Goal: Transaction & Acquisition: Obtain resource

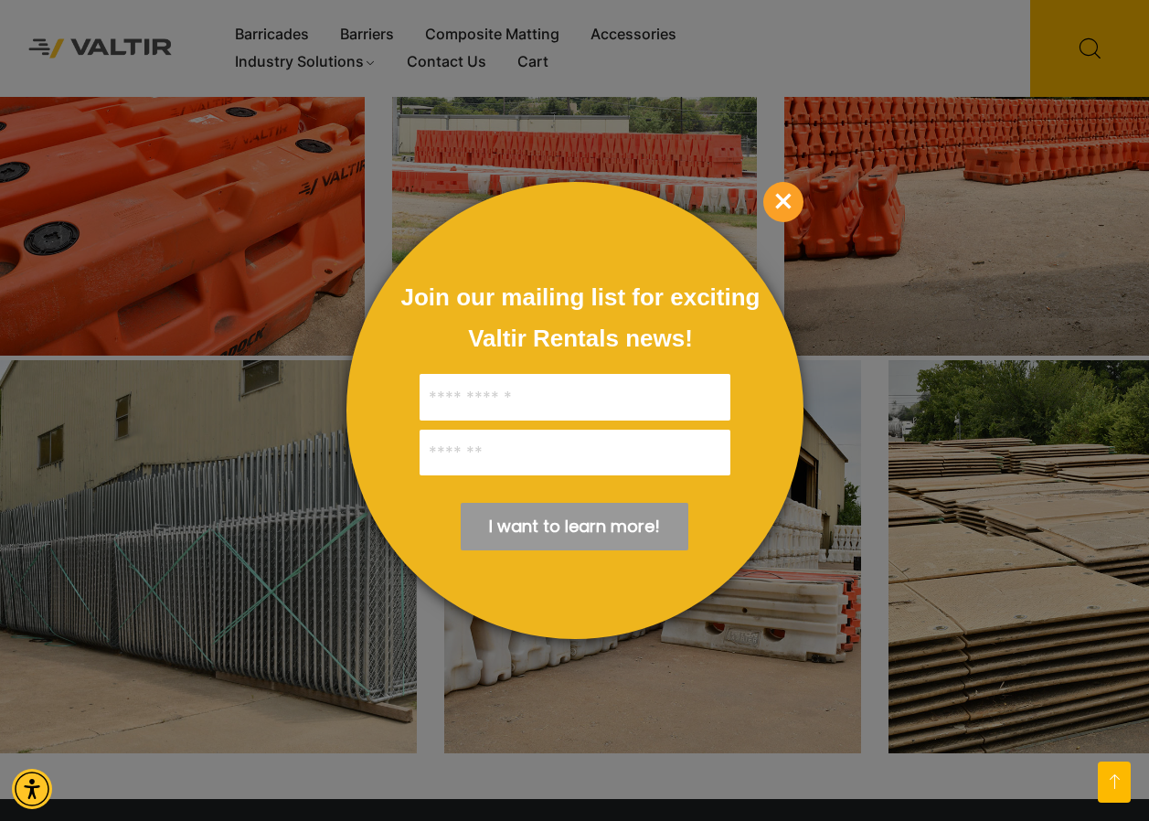
scroll to position [3200, 0]
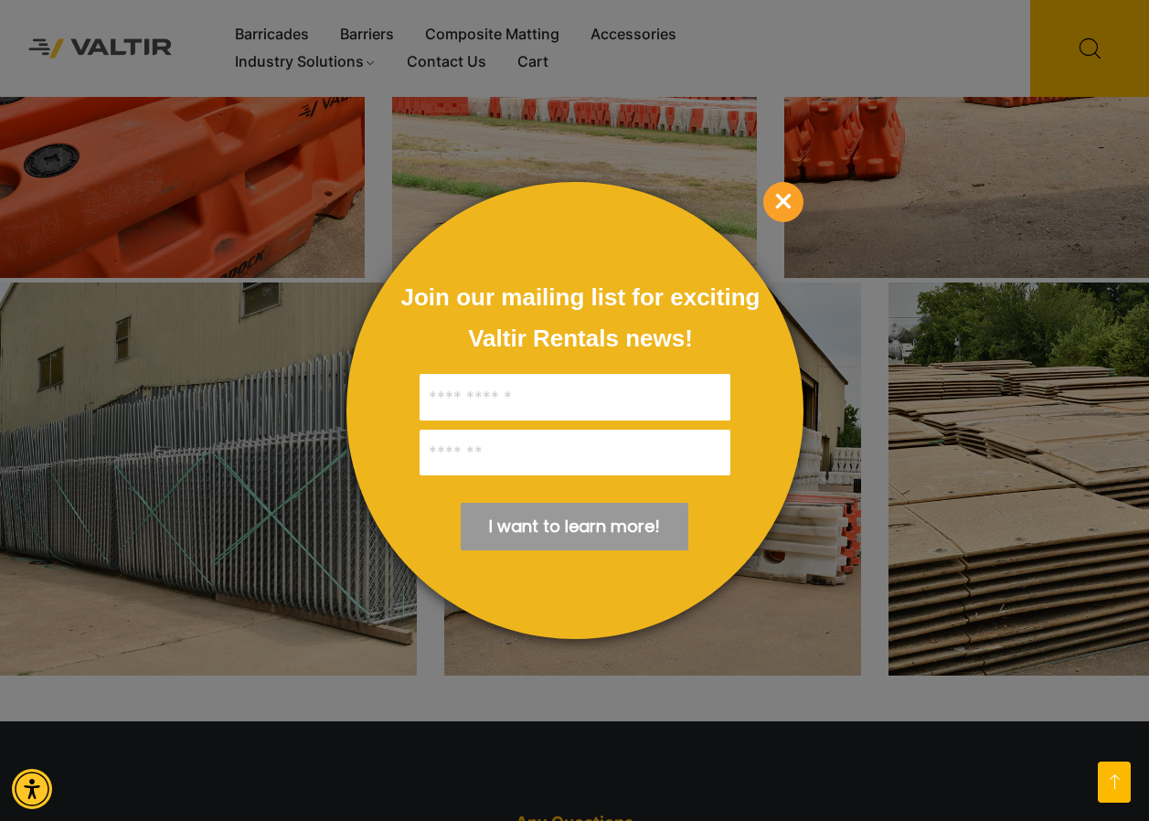
click at [779, 202] on span "×" at bounding box center [783, 202] width 40 height 40
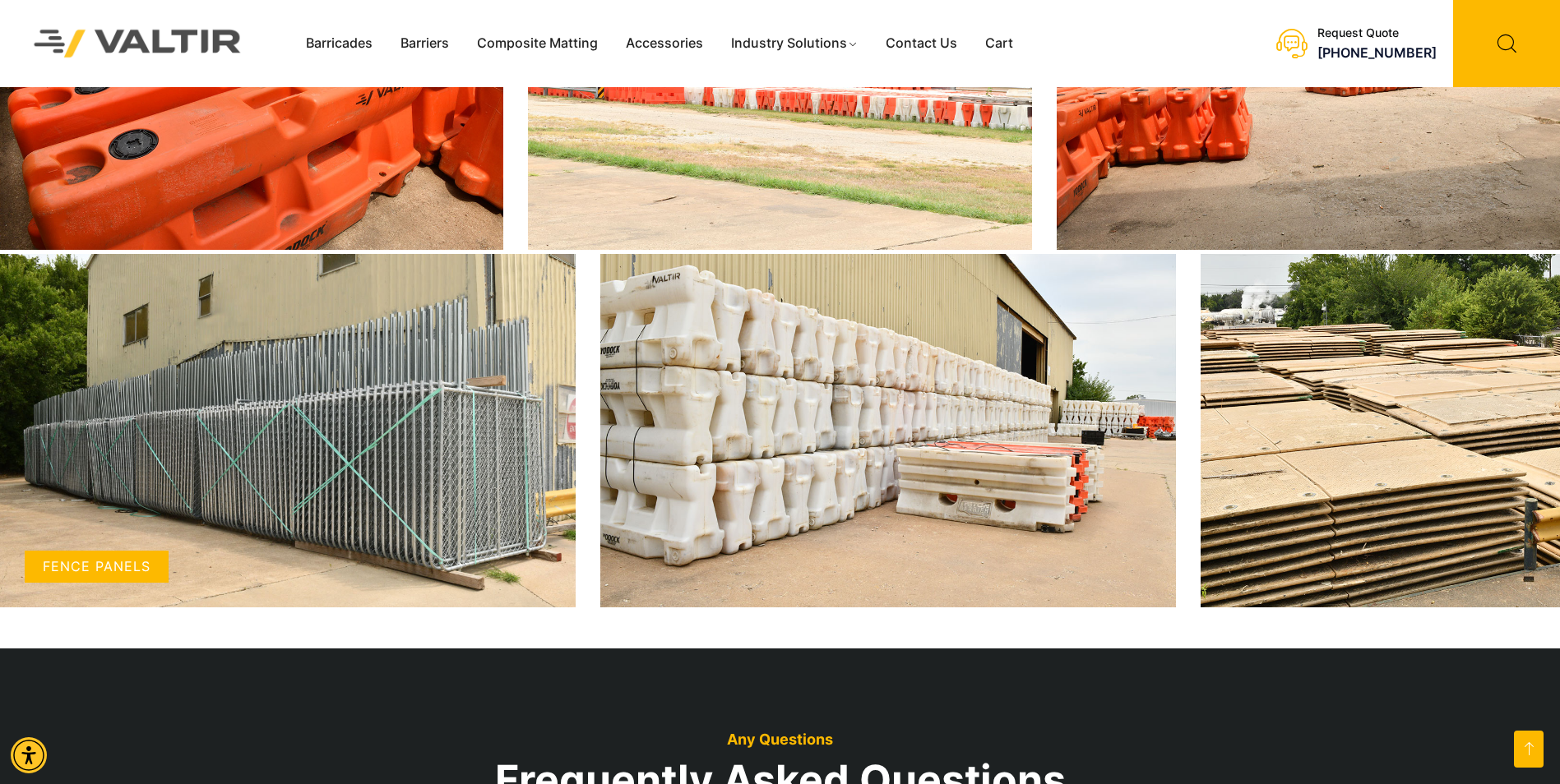
click at [482, 419] on img at bounding box center [288, 430] width 576 height 353
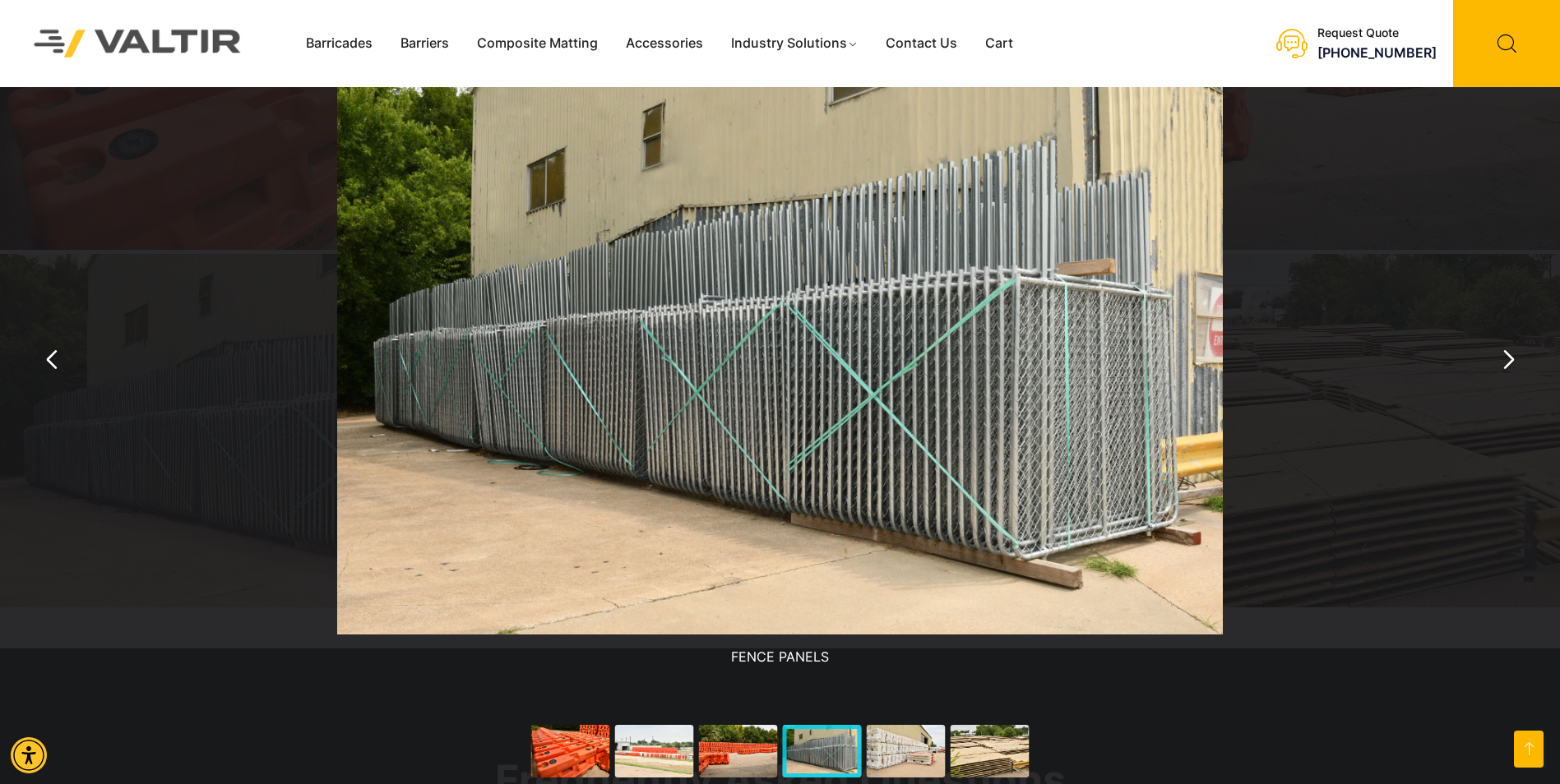
click at [951, 367] on img "You can close this modal content with the ESC key" at bounding box center [780, 343] width 886 height 582
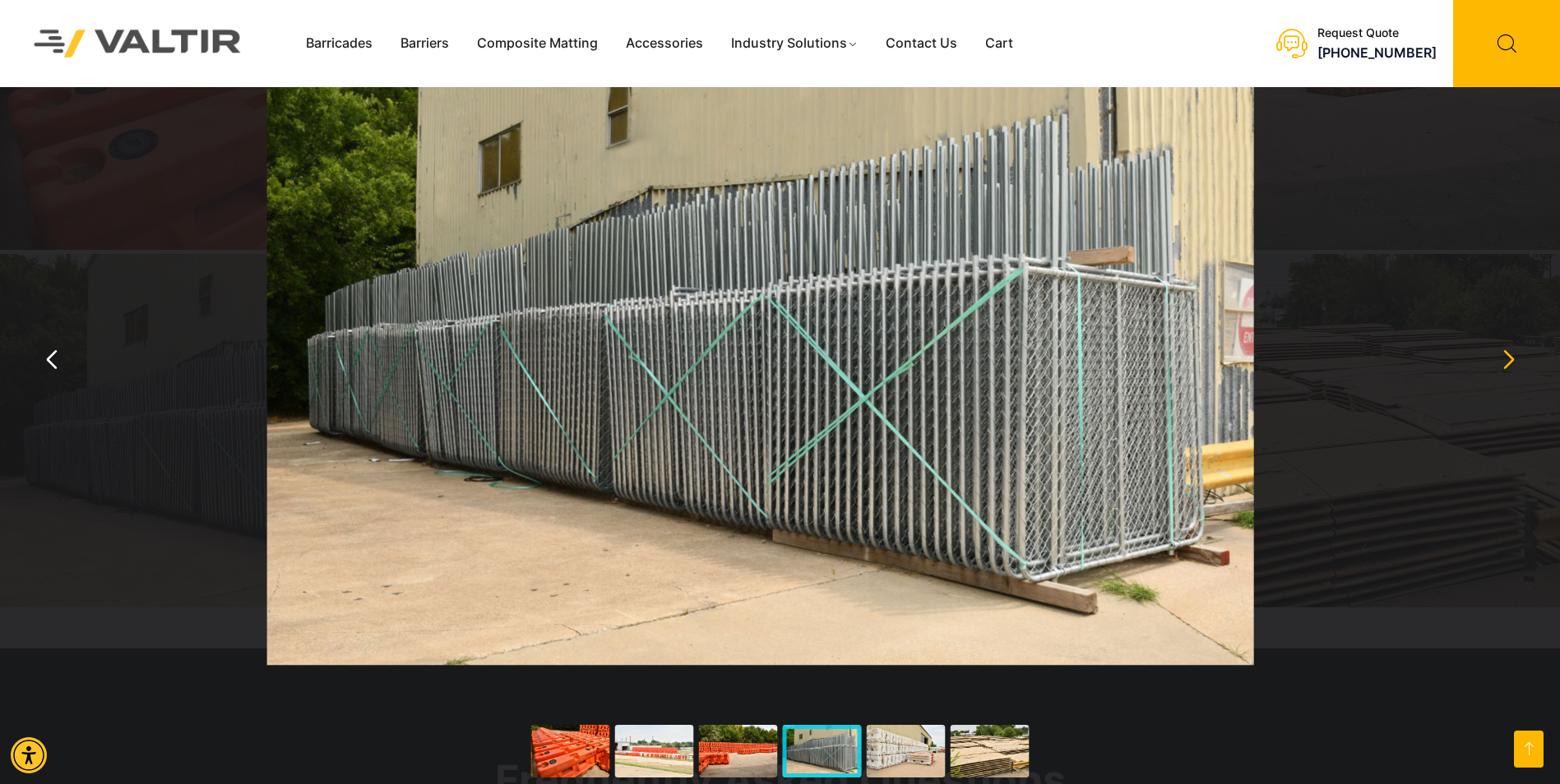
click at [1033, 376] on button "You can close this modal content with the ESC key" at bounding box center [1508, 360] width 40 height 40
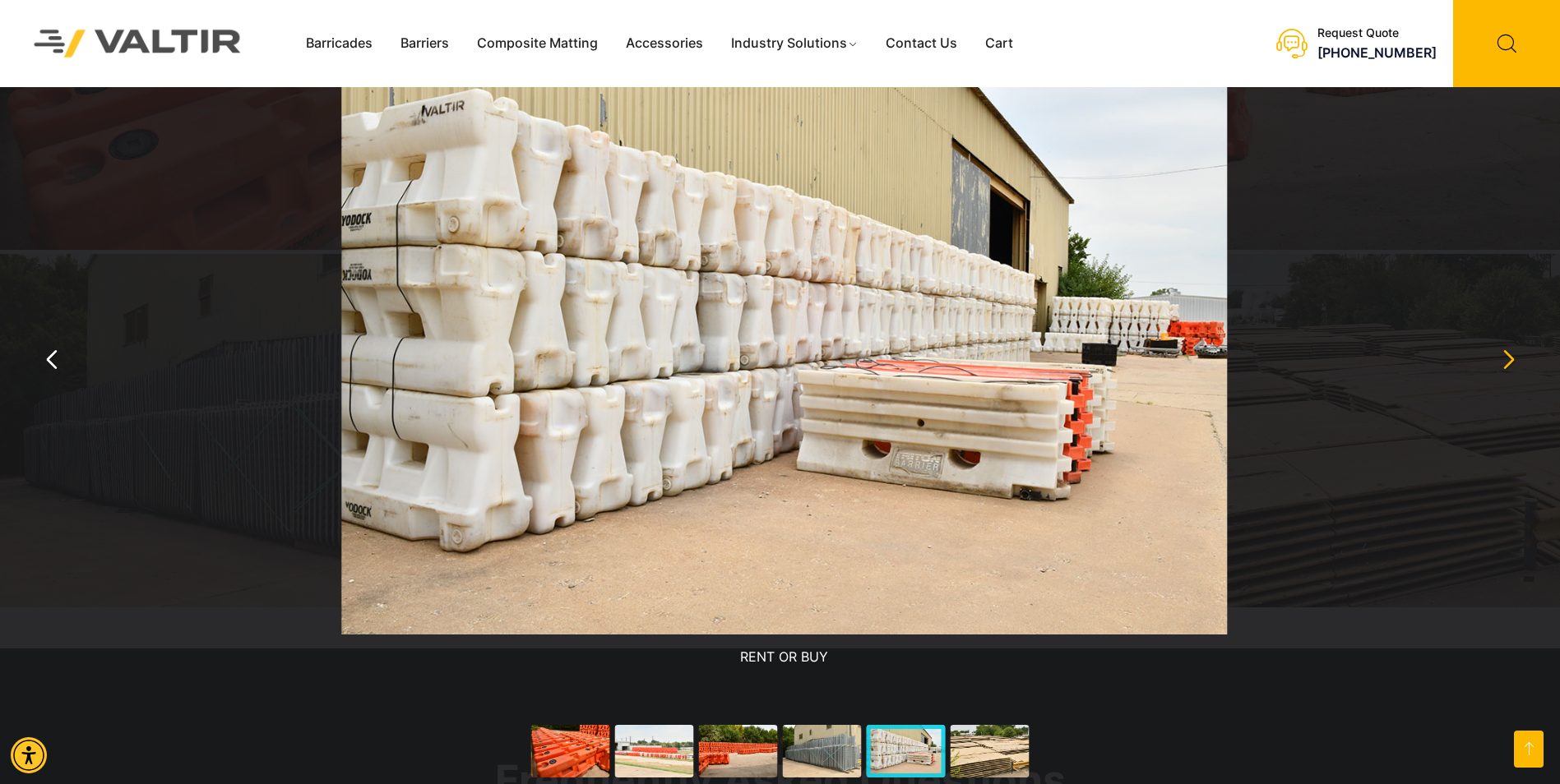
click at [1033, 376] on button "You can close this modal content with the ESC key" at bounding box center [1508, 360] width 40 height 40
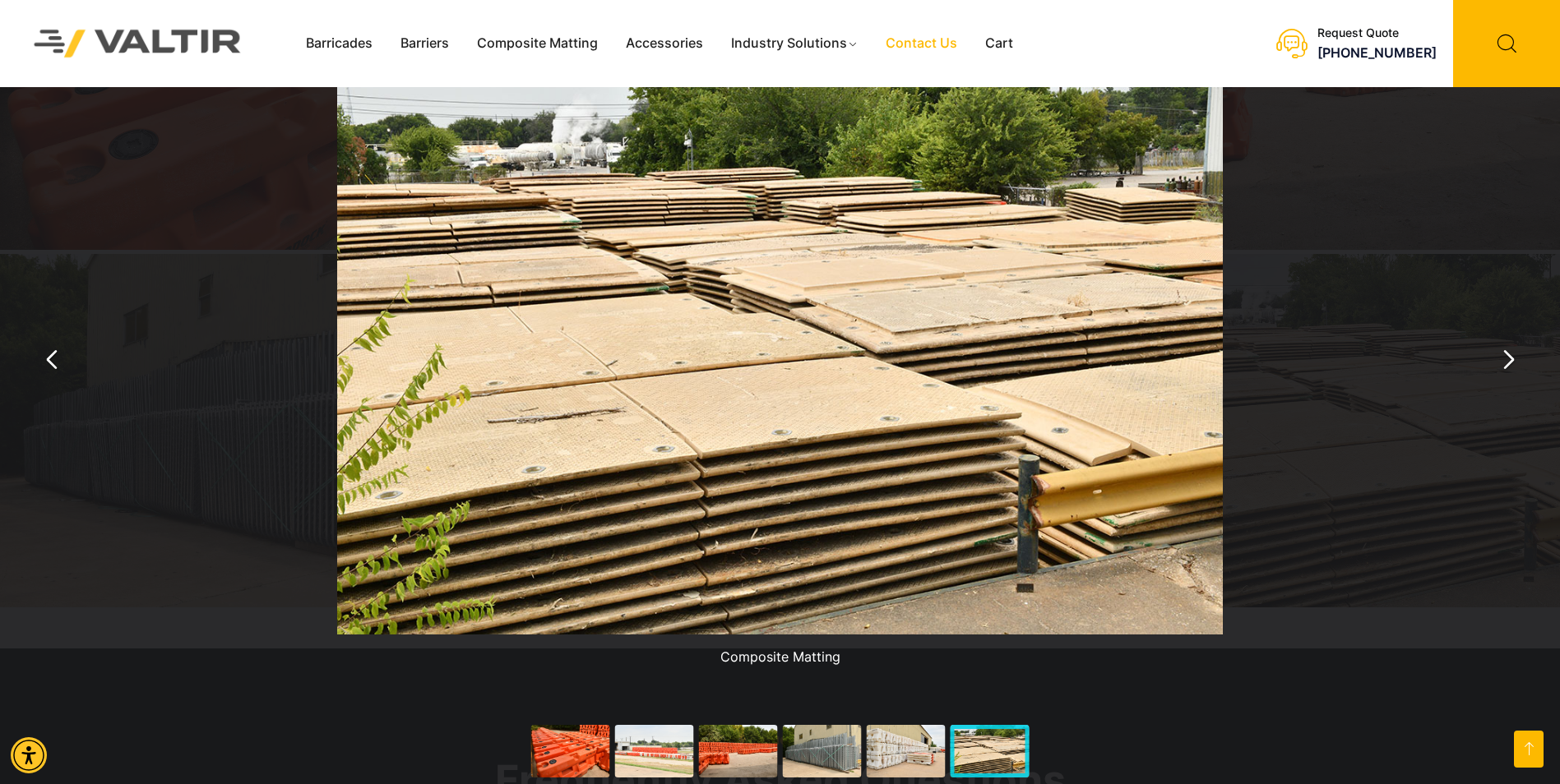
click at [935, 43] on link "Contact Us" at bounding box center [921, 43] width 100 height 24
click at [671, 35] on link "Accessories" at bounding box center [664, 43] width 105 height 24
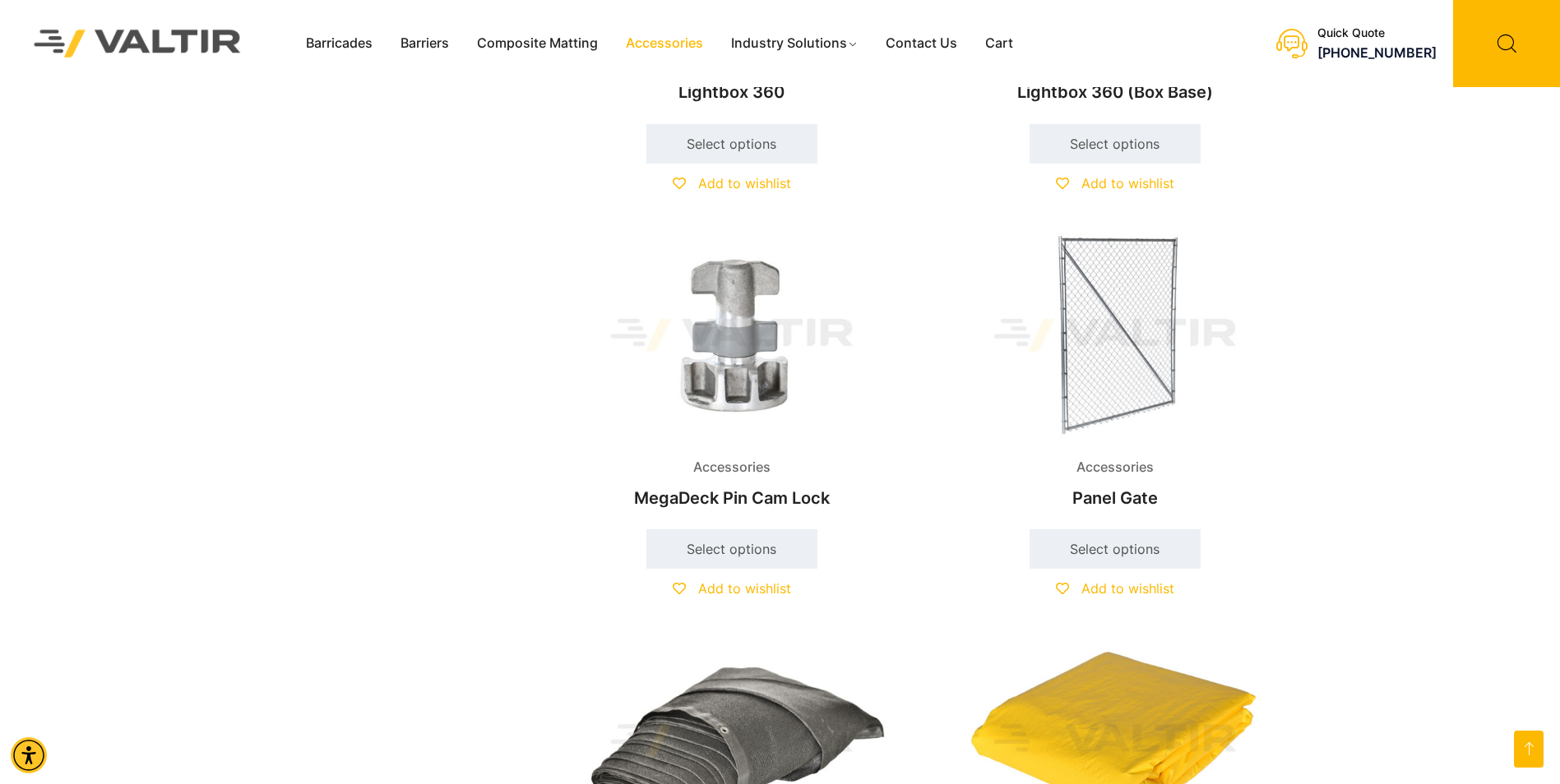
scroll to position [1973, 0]
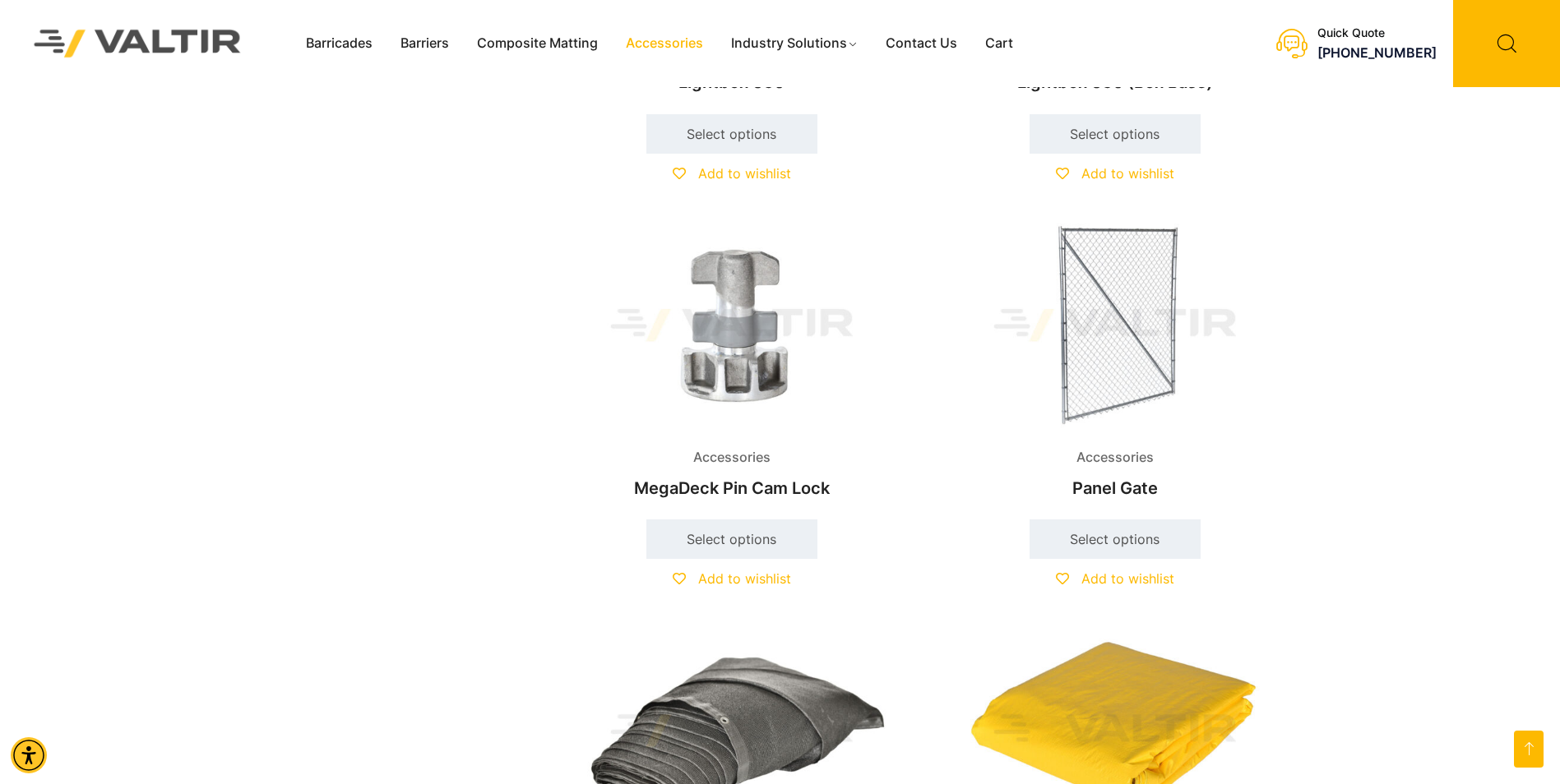
click at [1121, 298] on img at bounding box center [1115, 325] width 355 height 213
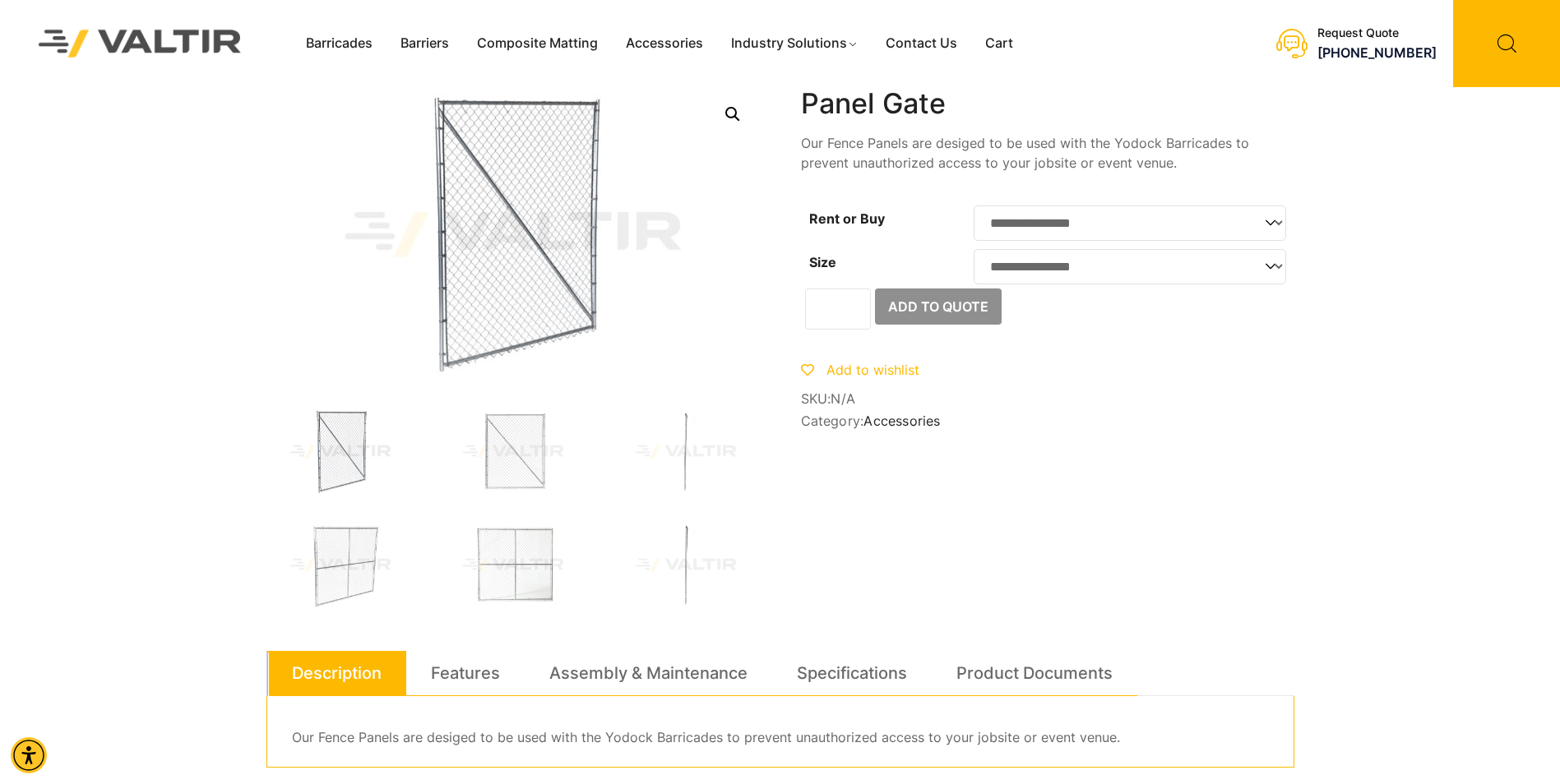
click at [1278, 220] on select "**********" at bounding box center [1129, 223] width 312 height 35
click at [973, 206] on select "**********" at bounding box center [1129, 223] width 312 height 35
select select "***"
click at [1270, 275] on select "**********" at bounding box center [1129, 266] width 312 height 35
click at [973, 254] on select "**********" at bounding box center [1129, 266] width 312 height 35
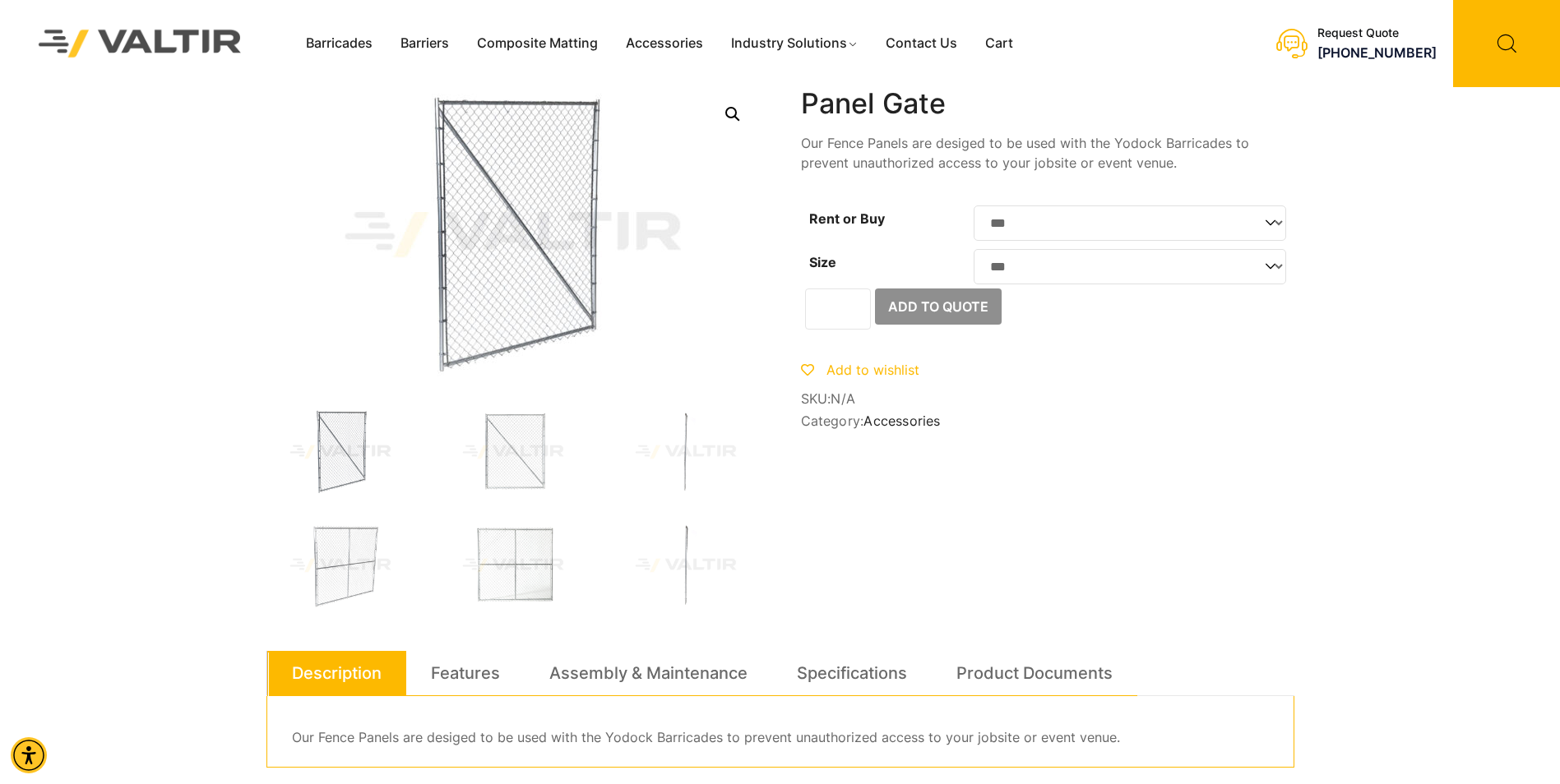
select select "***"
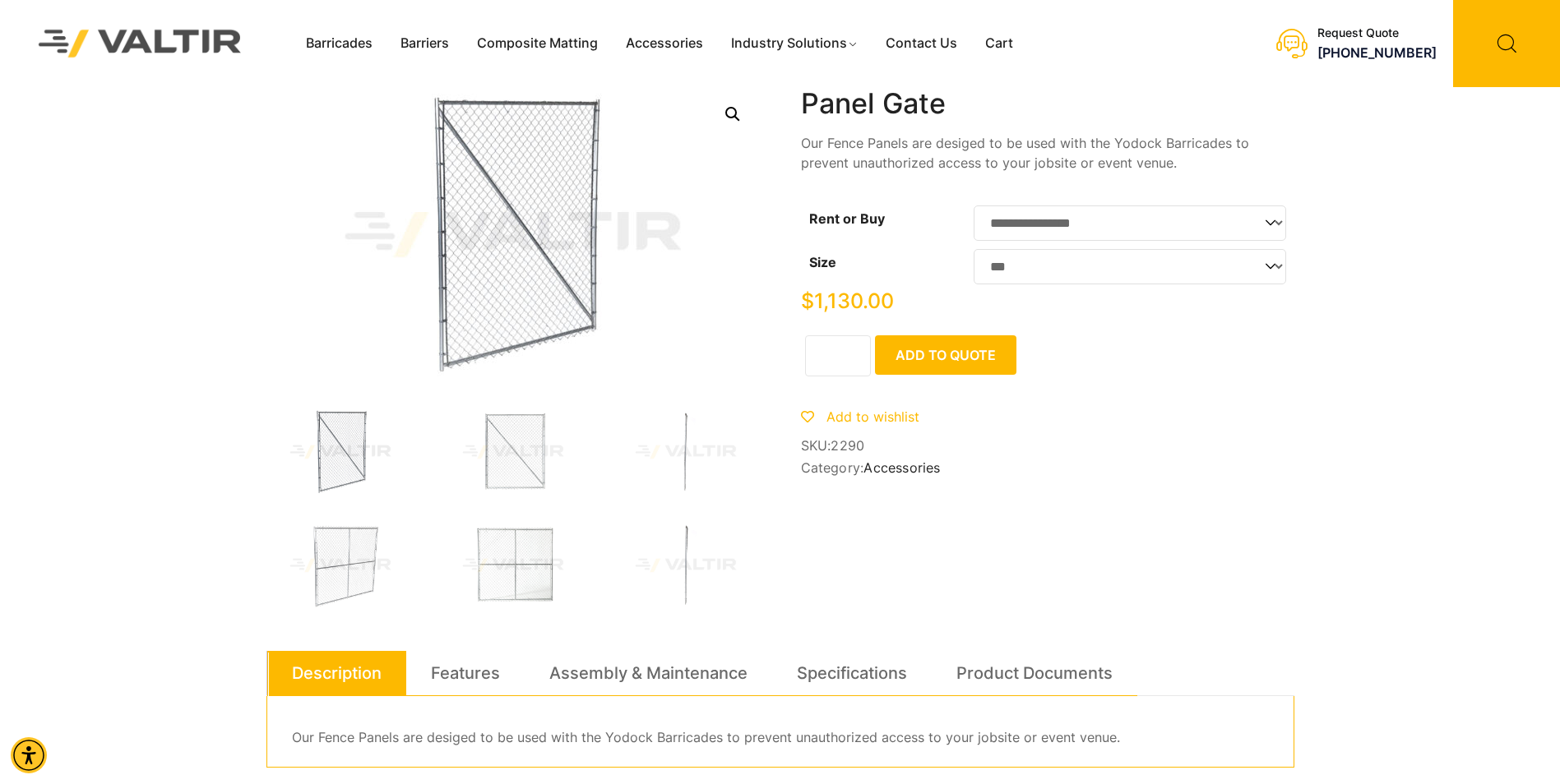
click at [959, 364] on button "Add to Quote" at bounding box center [946, 355] width 141 height 40
click at [660, 43] on link "Accessories" at bounding box center [664, 43] width 105 height 24
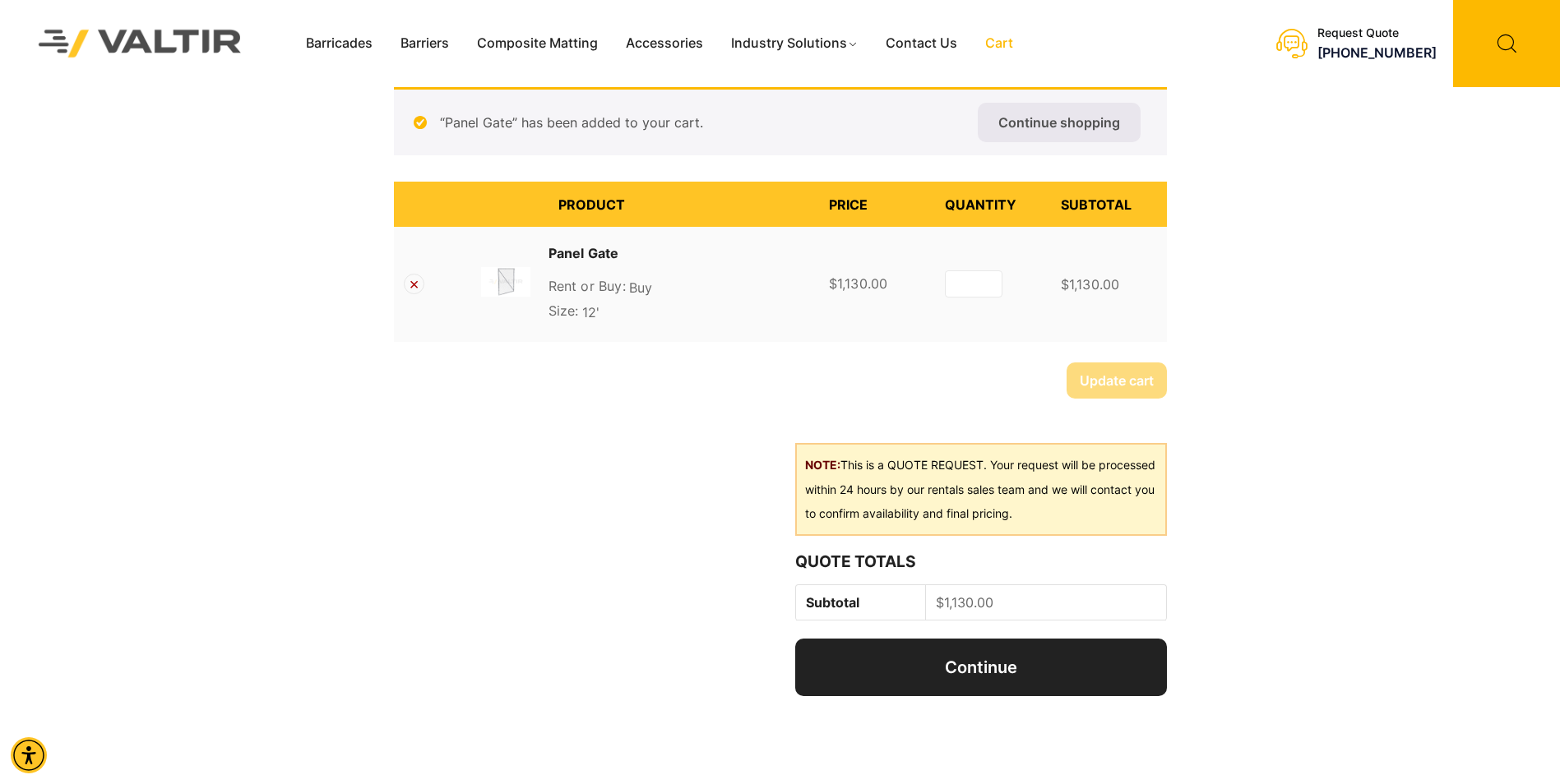
click at [597, 290] on dt "Rent or Buy:" at bounding box center [587, 286] width 77 height 20
click at [517, 520] on div "NOTE: This is a QUOTE REQUEST. Your request will be processed within 24 hours b…" at bounding box center [780, 581] width 773 height 291
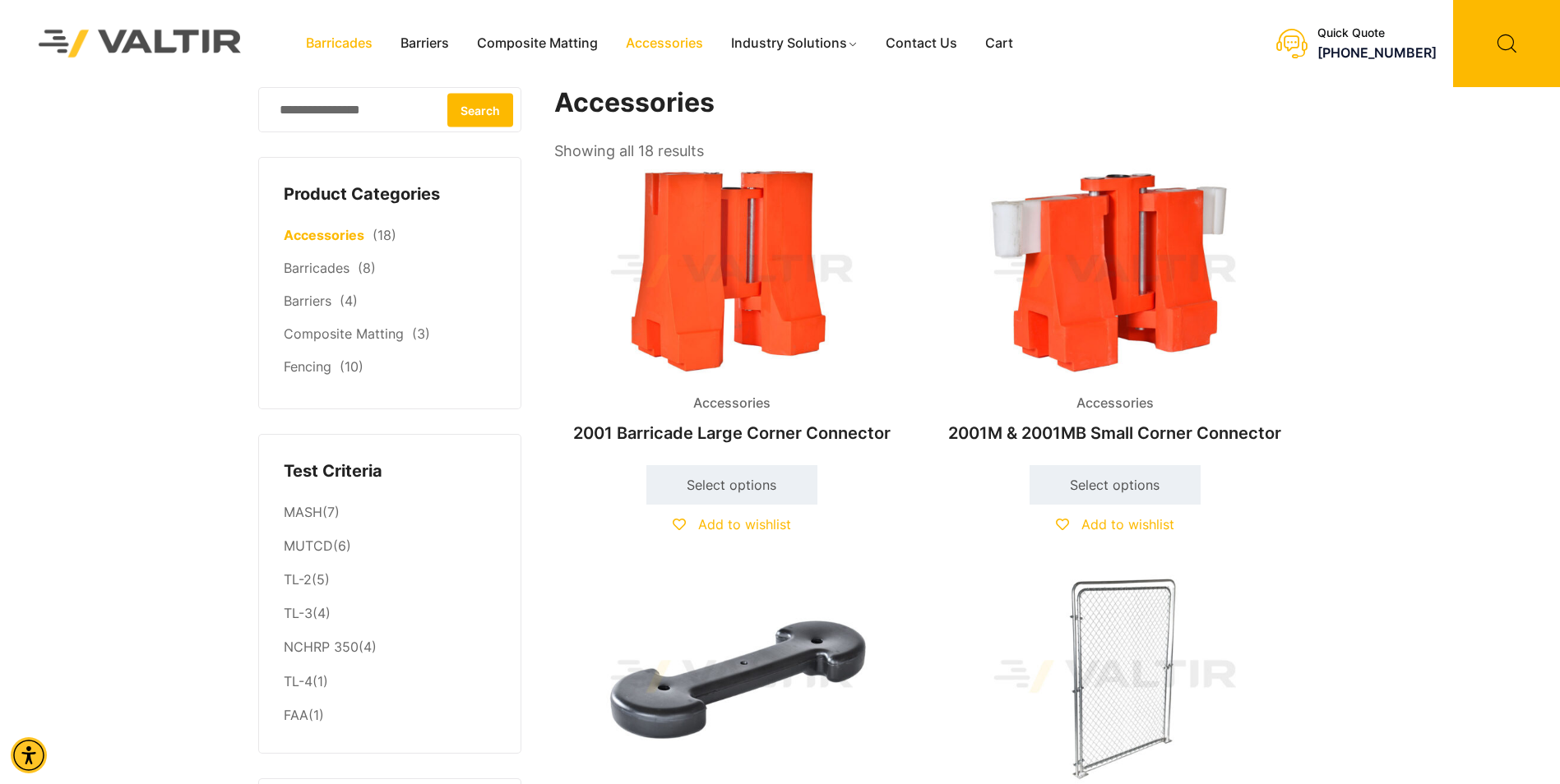
click at [347, 40] on link "Barricades" at bounding box center [339, 43] width 94 height 24
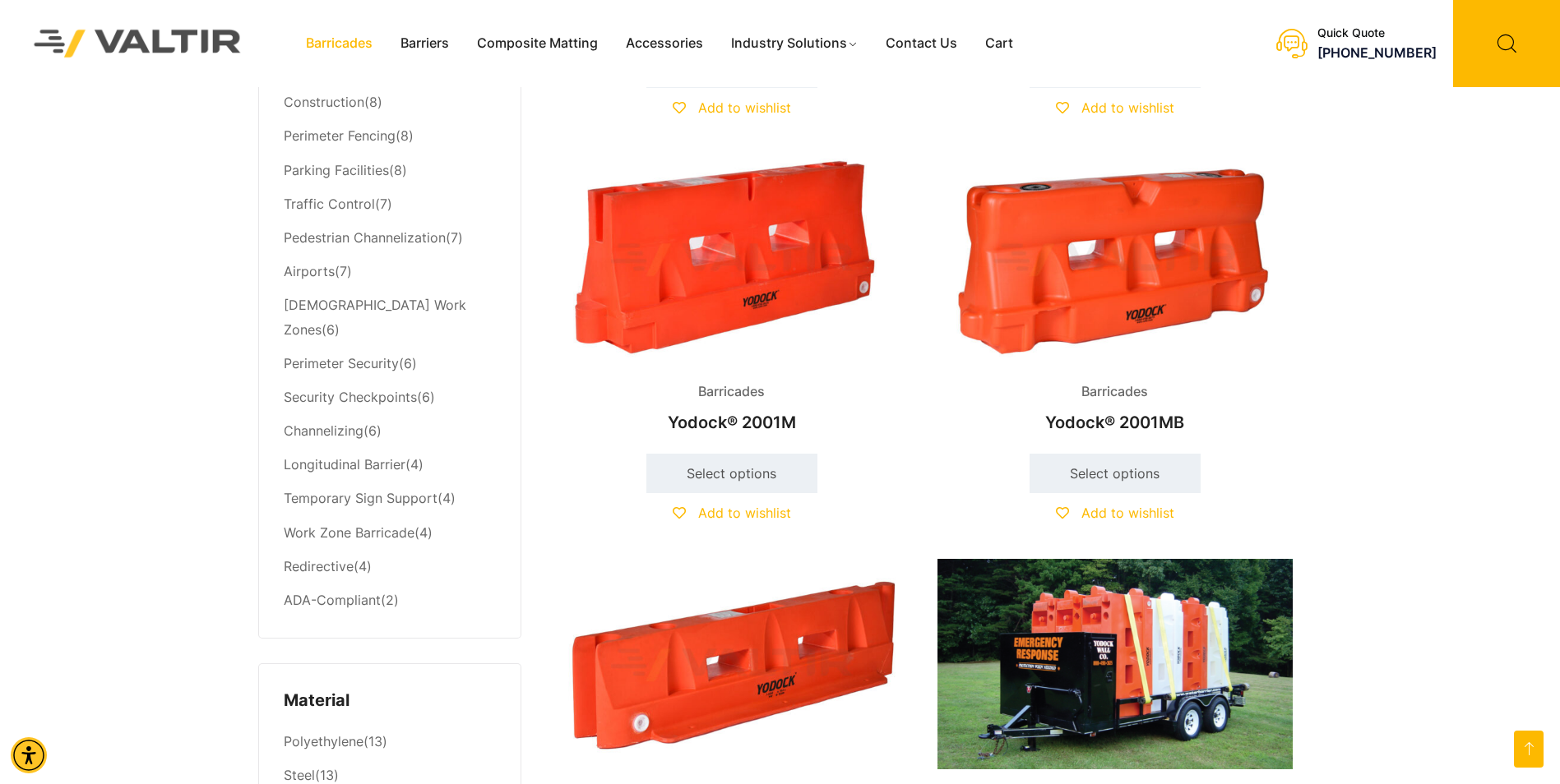
scroll to position [494, 0]
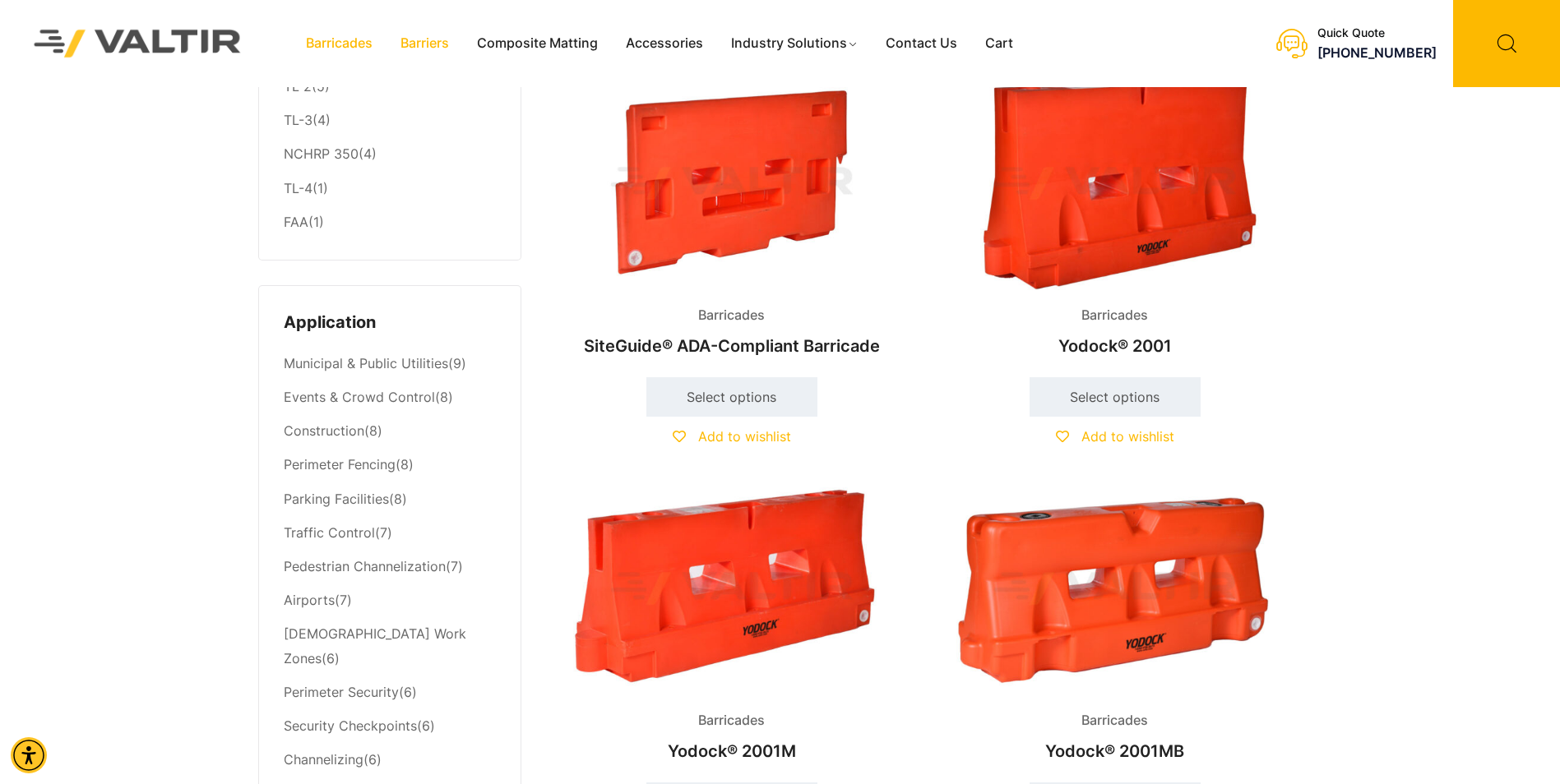
click at [434, 43] on link "Barriers" at bounding box center [425, 43] width 76 height 24
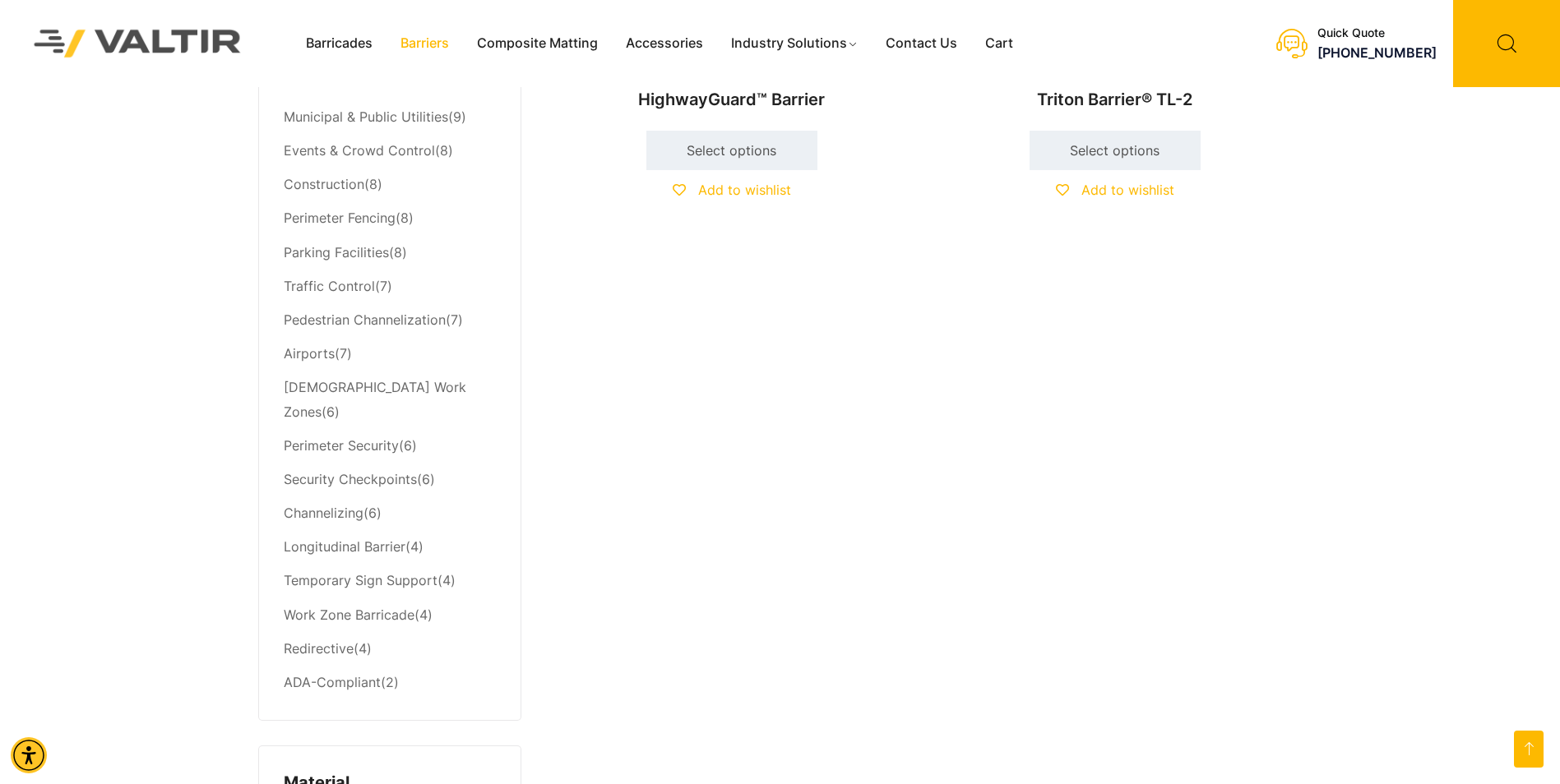
scroll to position [329, 0]
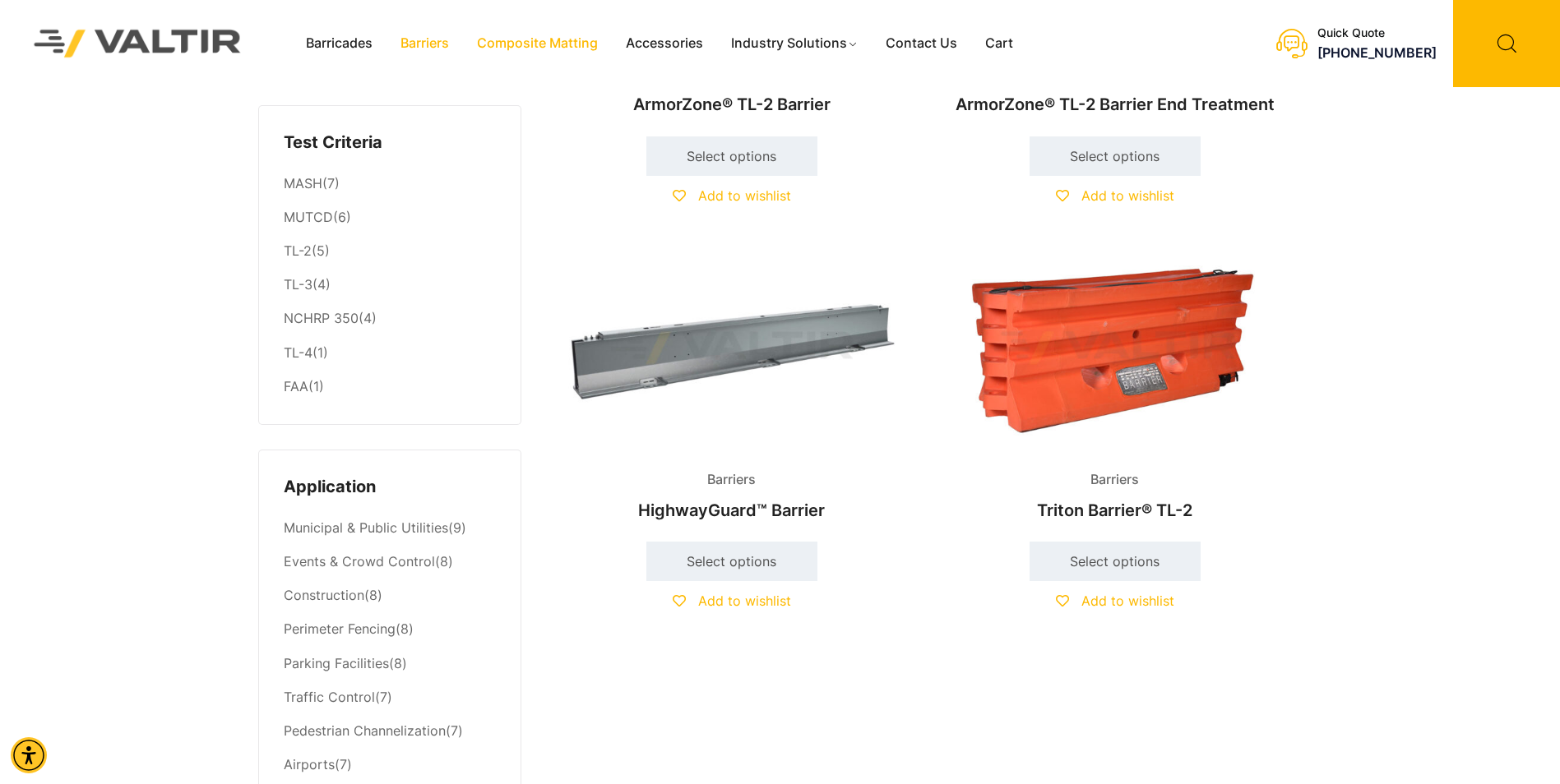
click at [561, 52] on link "Composite Matting" at bounding box center [537, 43] width 148 height 24
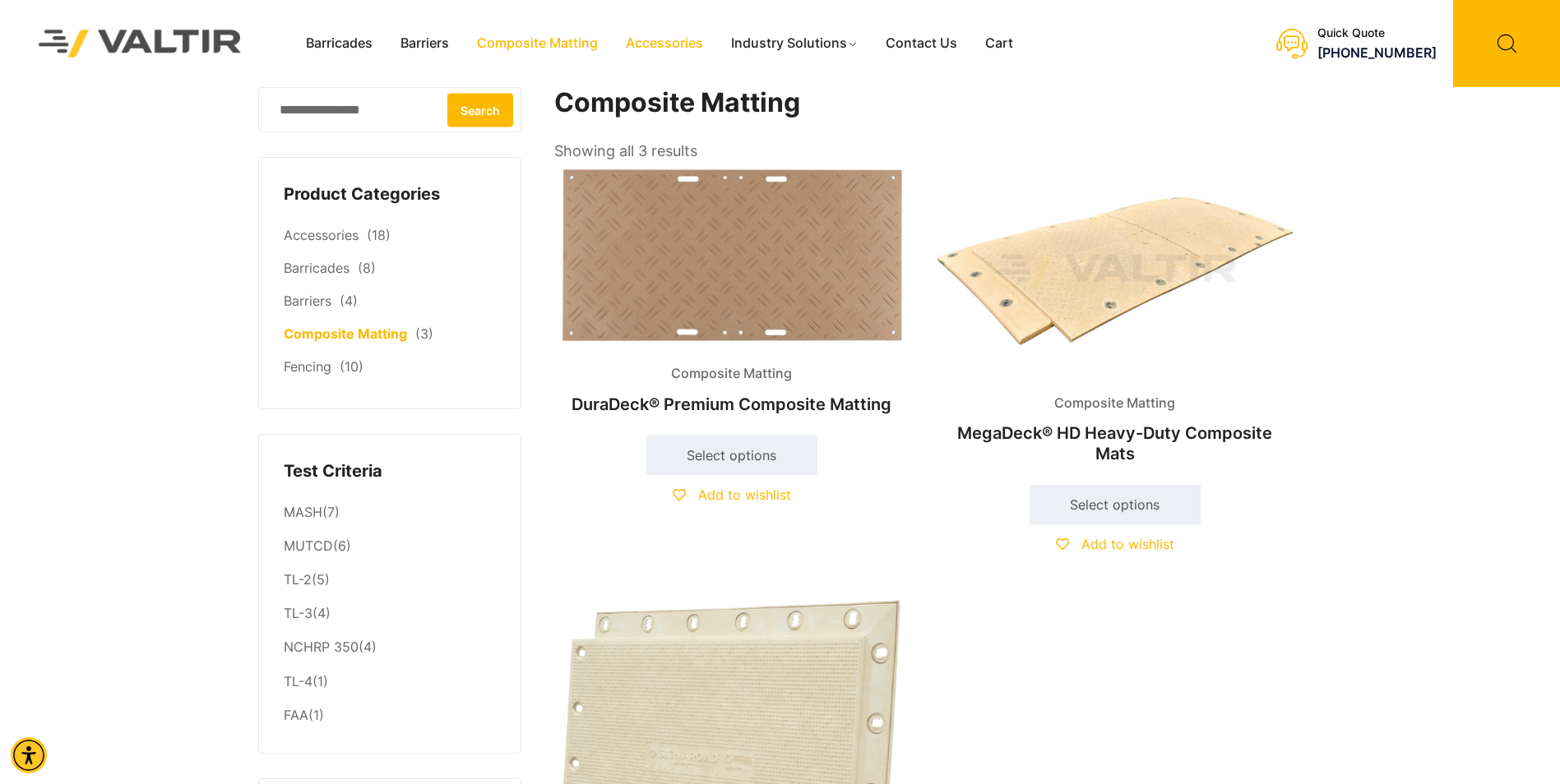
click at [665, 39] on link "Accessories" at bounding box center [664, 43] width 105 height 24
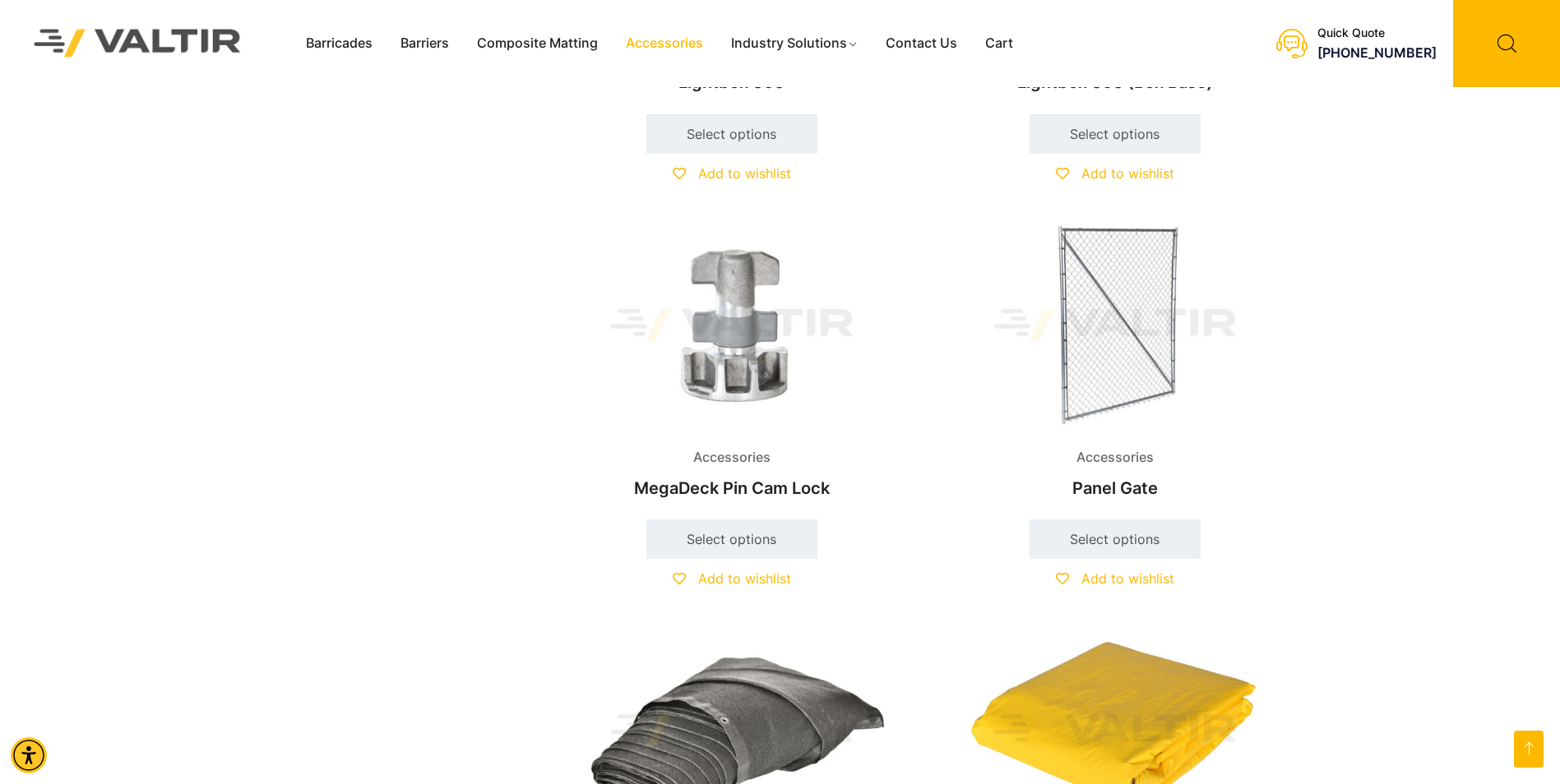
scroll to position [1808, 0]
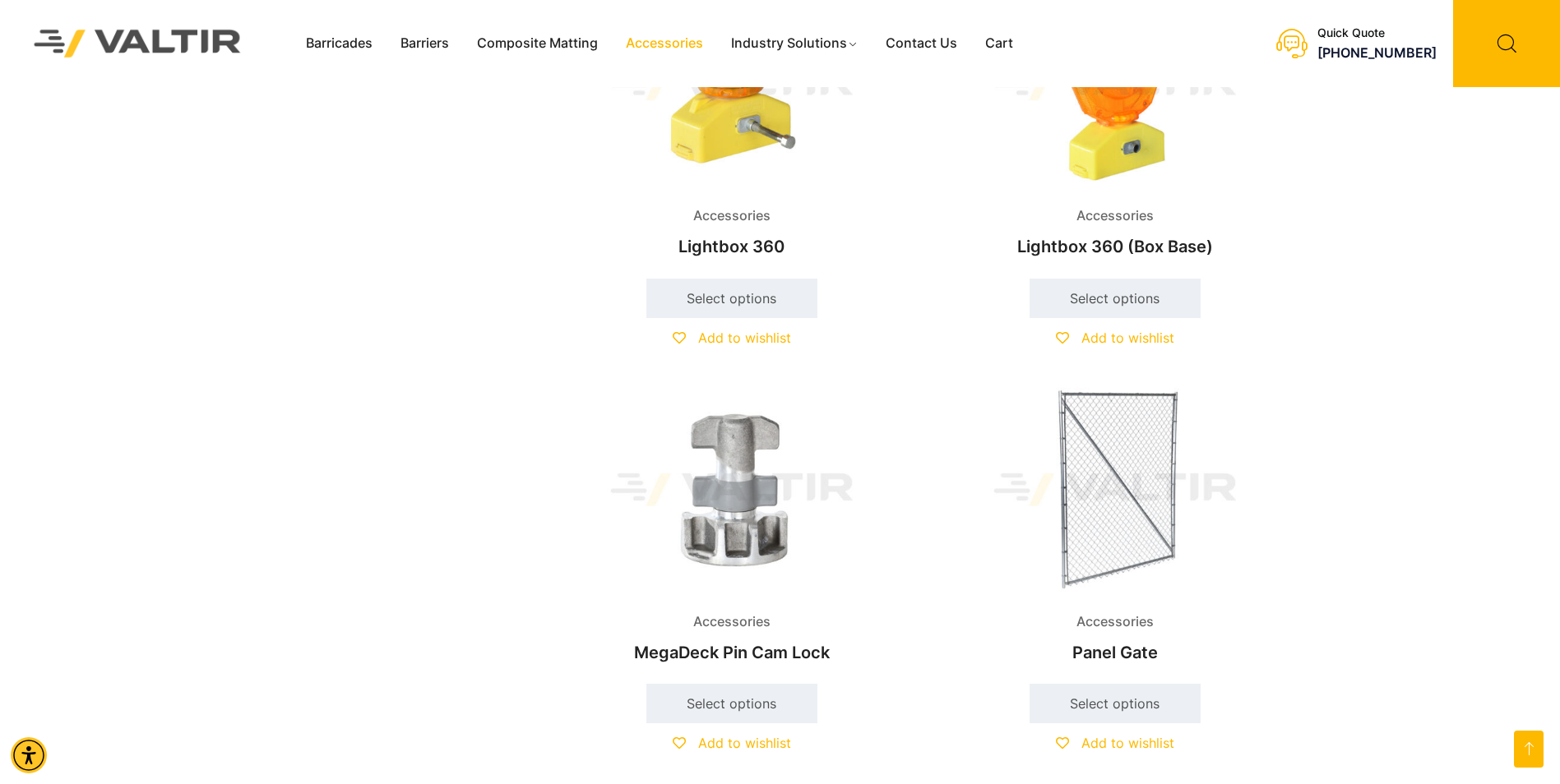
click at [664, 42] on link "Accessories" at bounding box center [664, 43] width 105 height 24
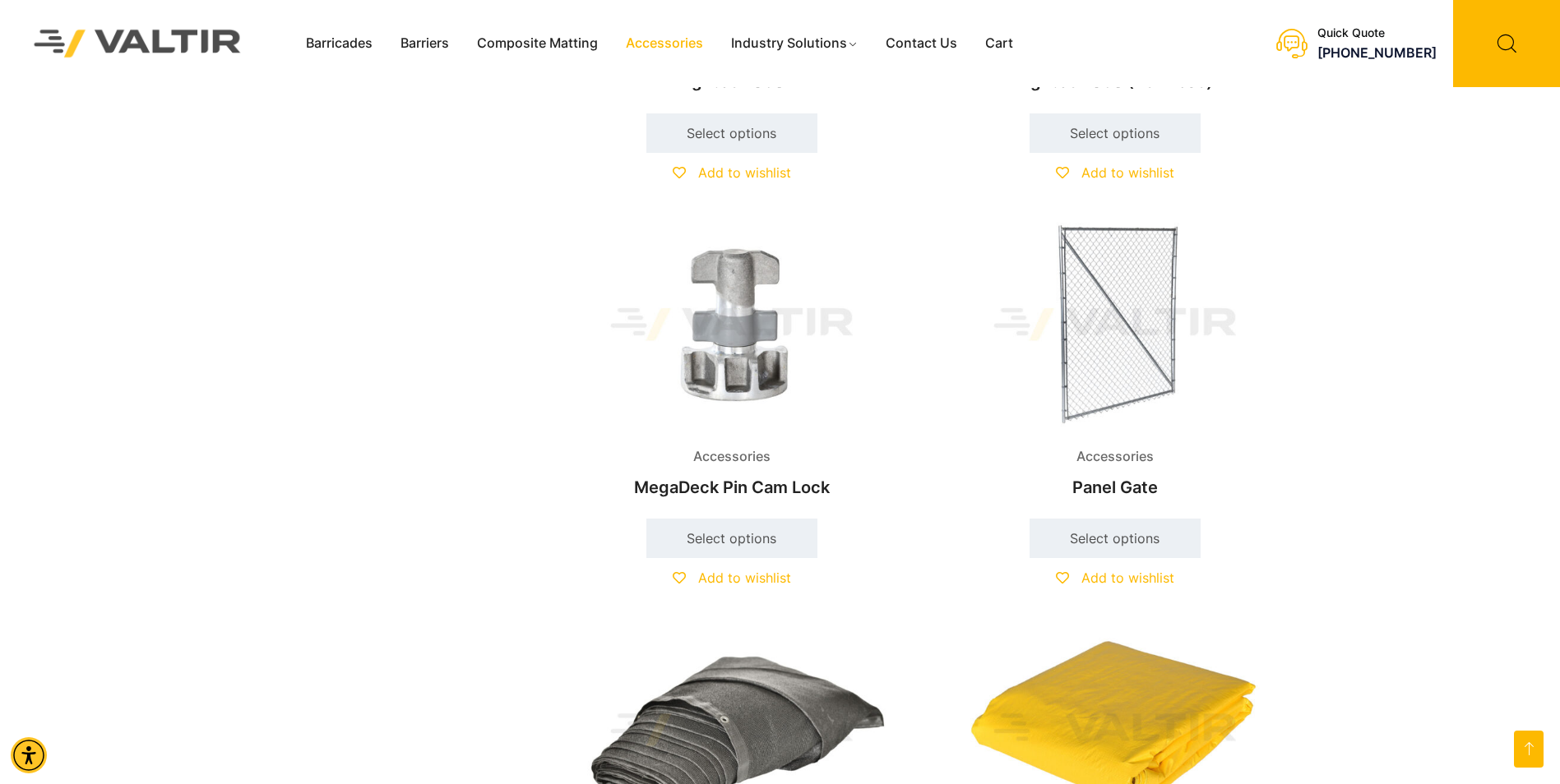
scroll to position [2284, 0]
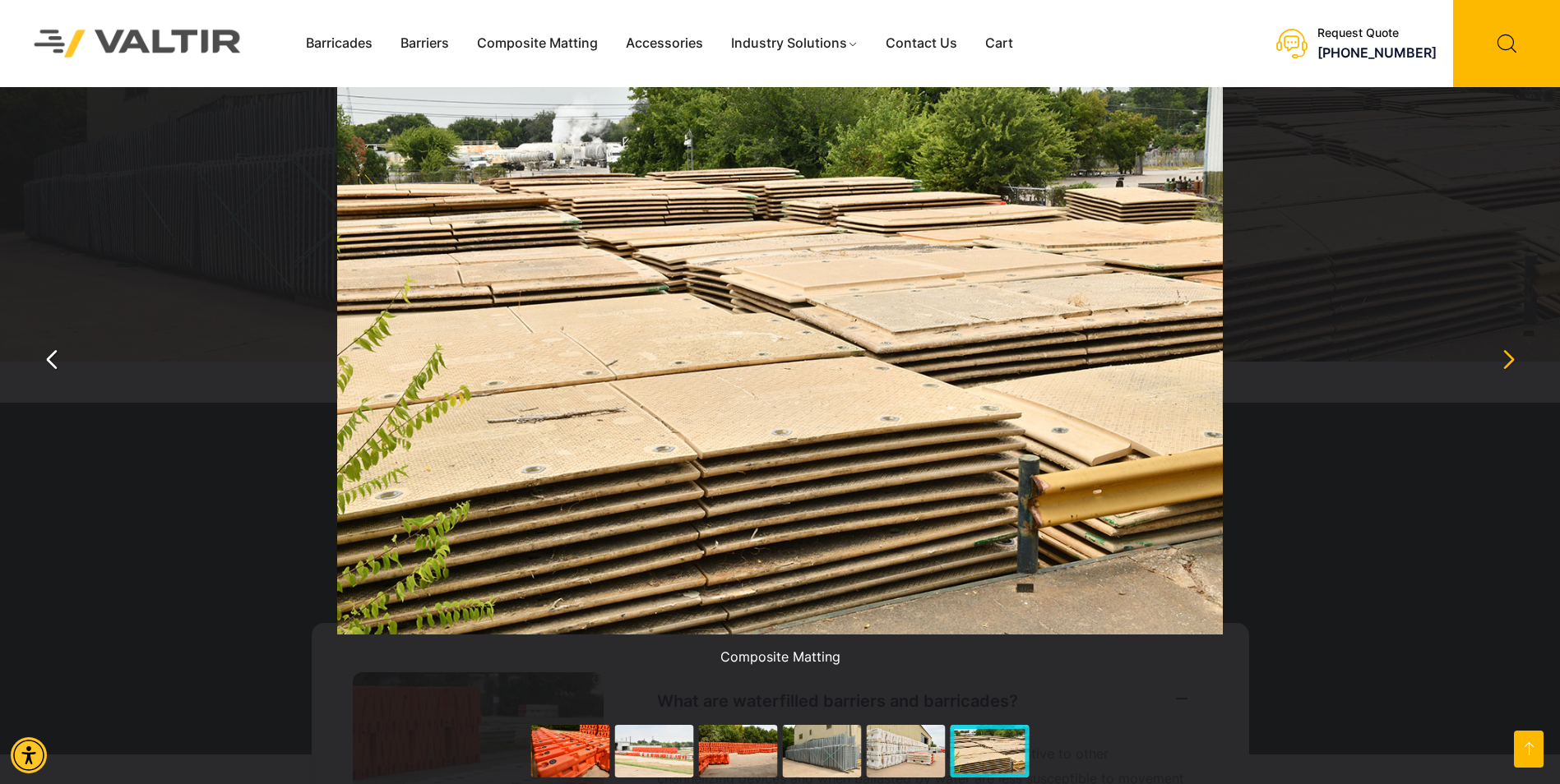
click at [1518, 368] on button "You can close this modal content with the ESC key" at bounding box center [1508, 360] width 40 height 40
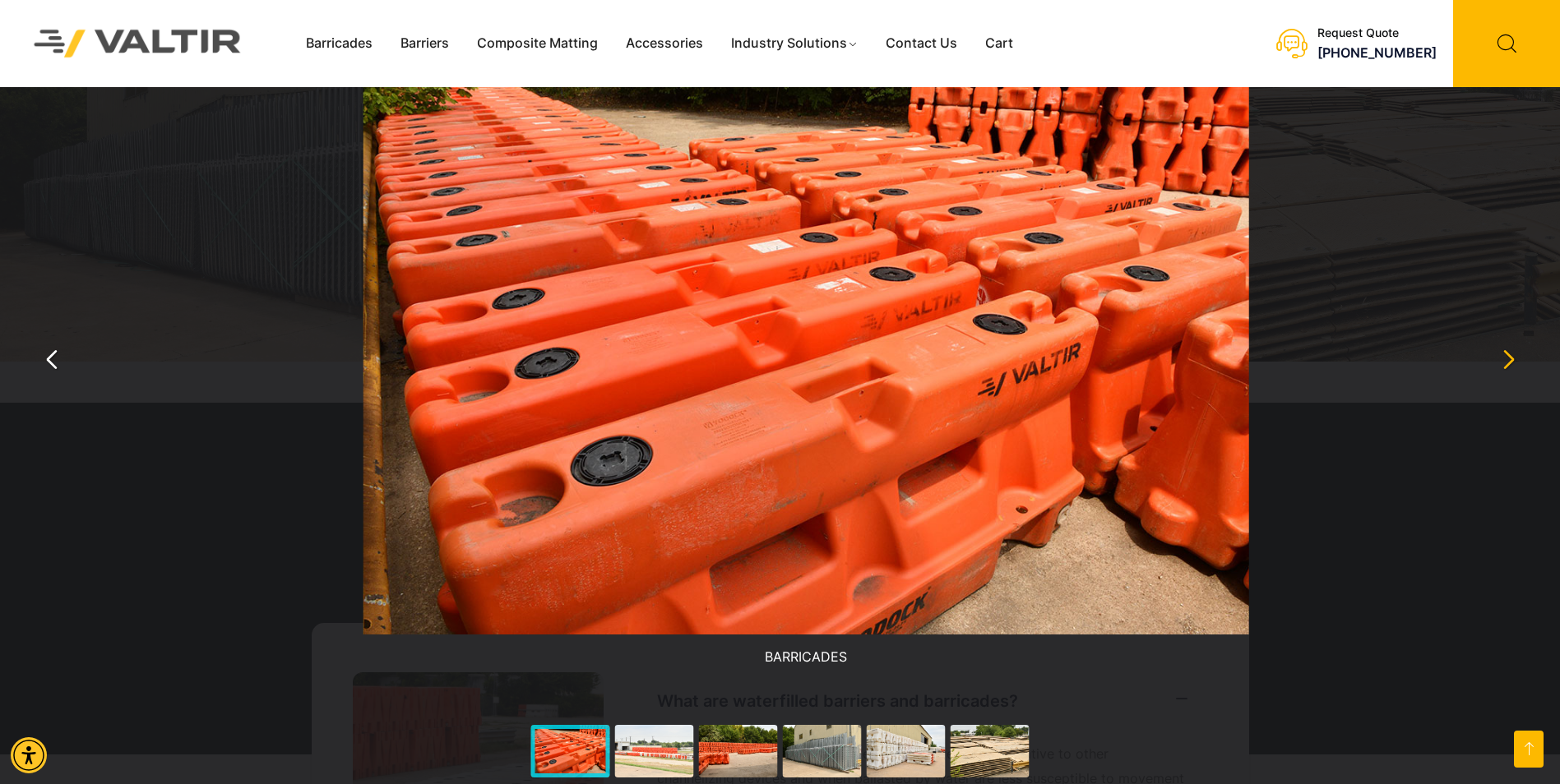
click at [1518, 368] on button "You can close this modal content with the ESC key" at bounding box center [1508, 360] width 40 height 40
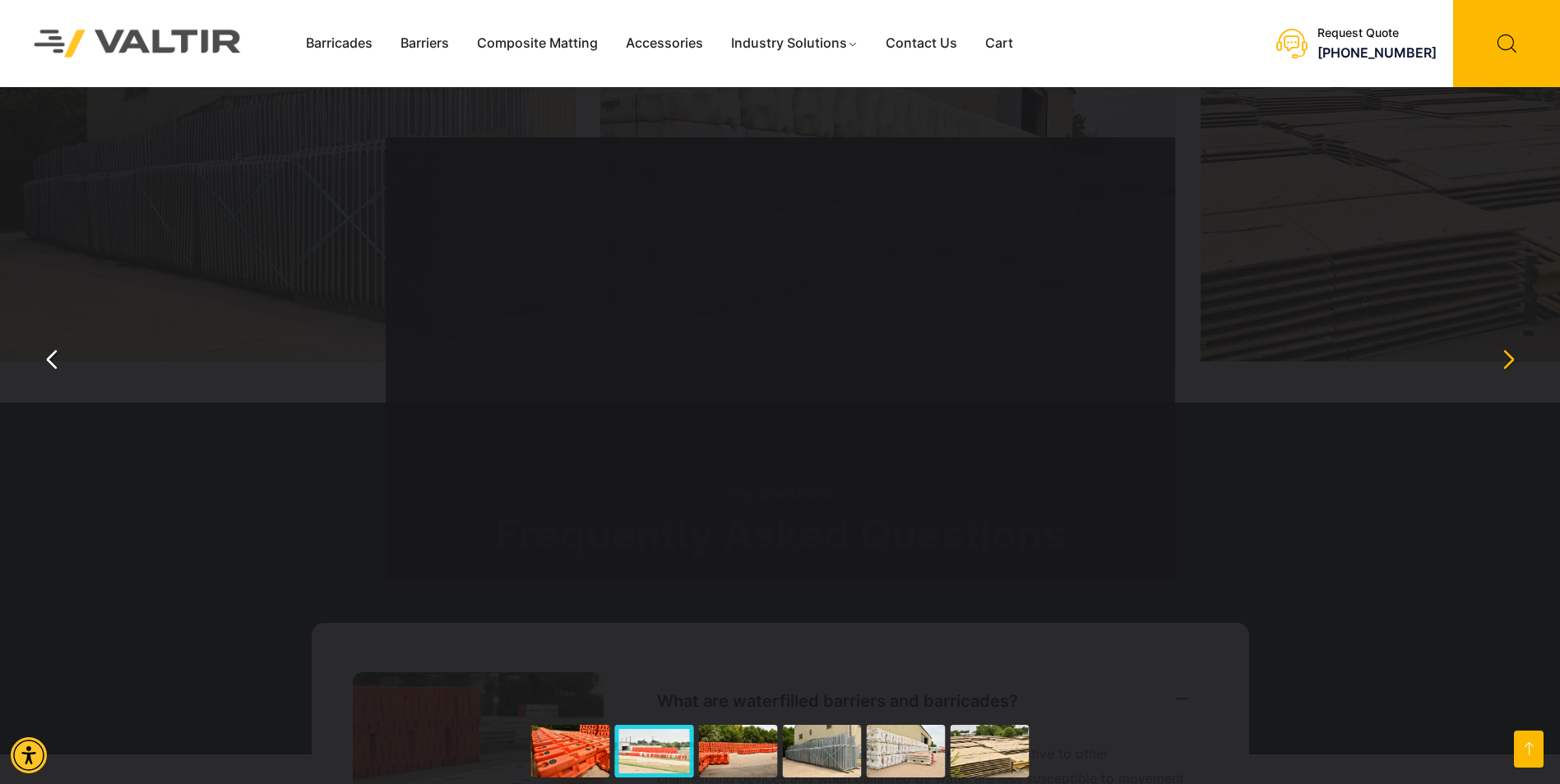
click at [1518, 368] on button "You can close this modal content with the ESC key" at bounding box center [1508, 360] width 40 height 40
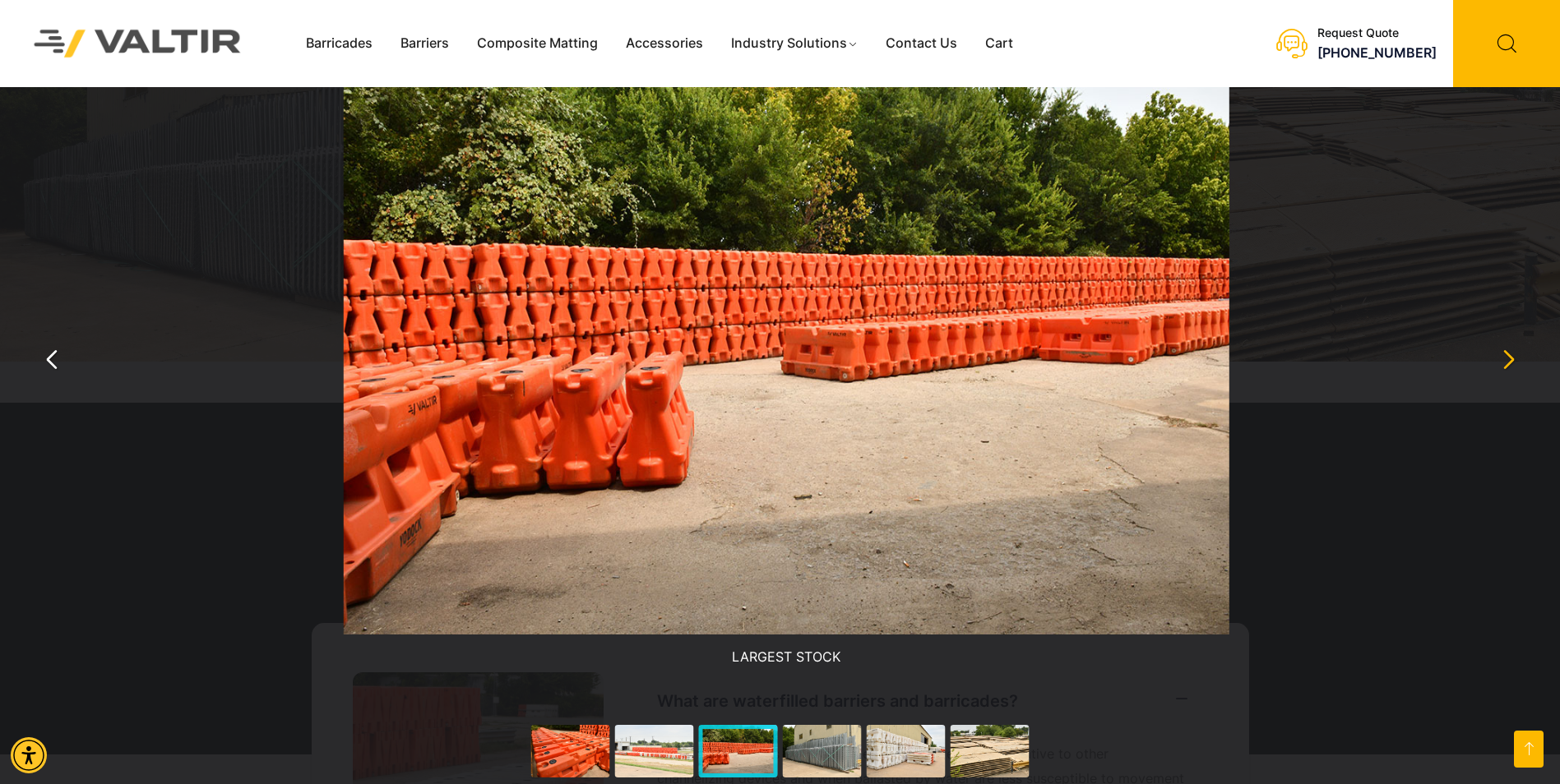
click at [1518, 368] on button "You can close this modal content with the ESC key" at bounding box center [1508, 360] width 40 height 40
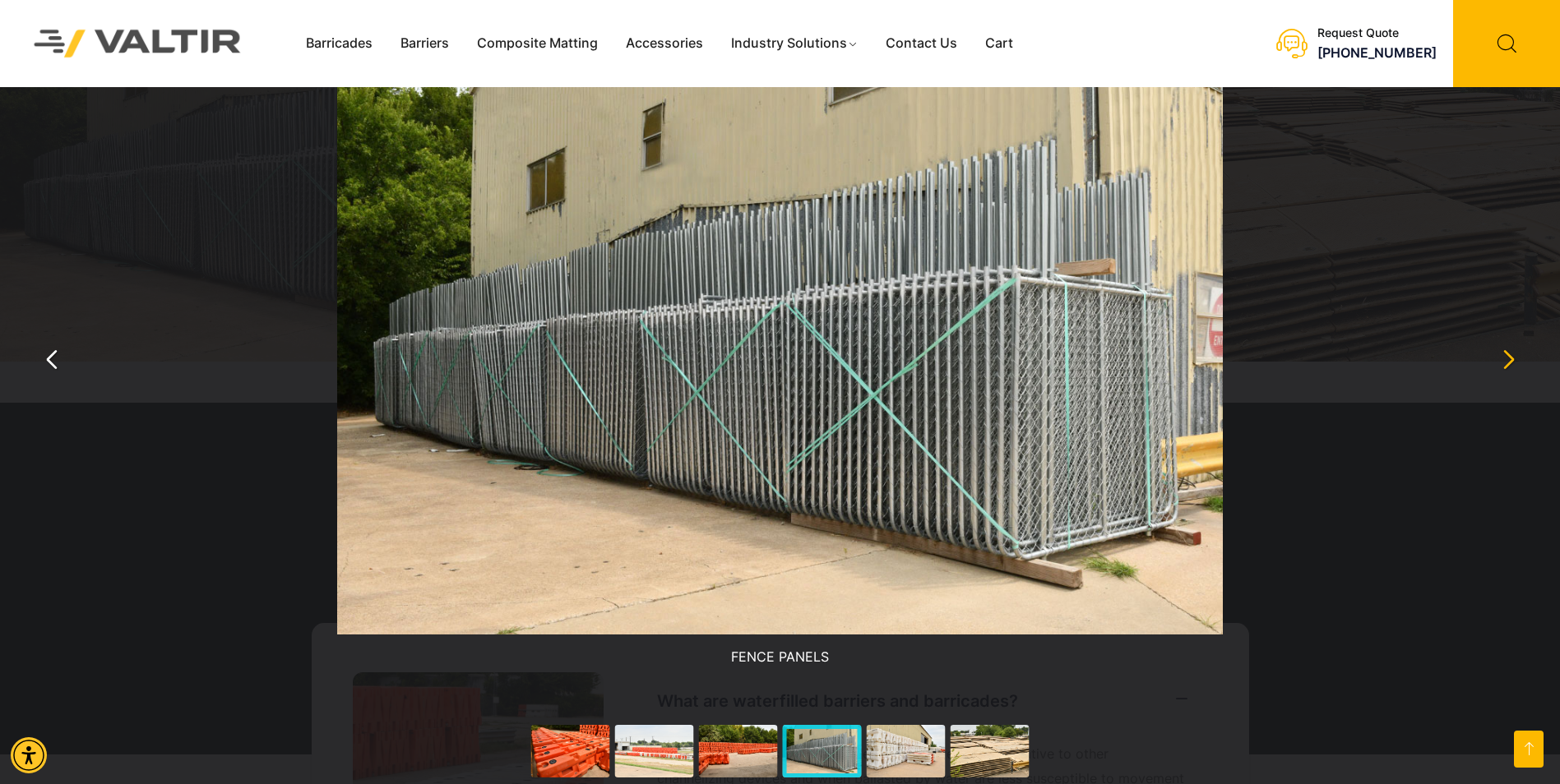
click at [1518, 368] on button "You can close this modal content with the ESC key" at bounding box center [1508, 360] width 40 height 40
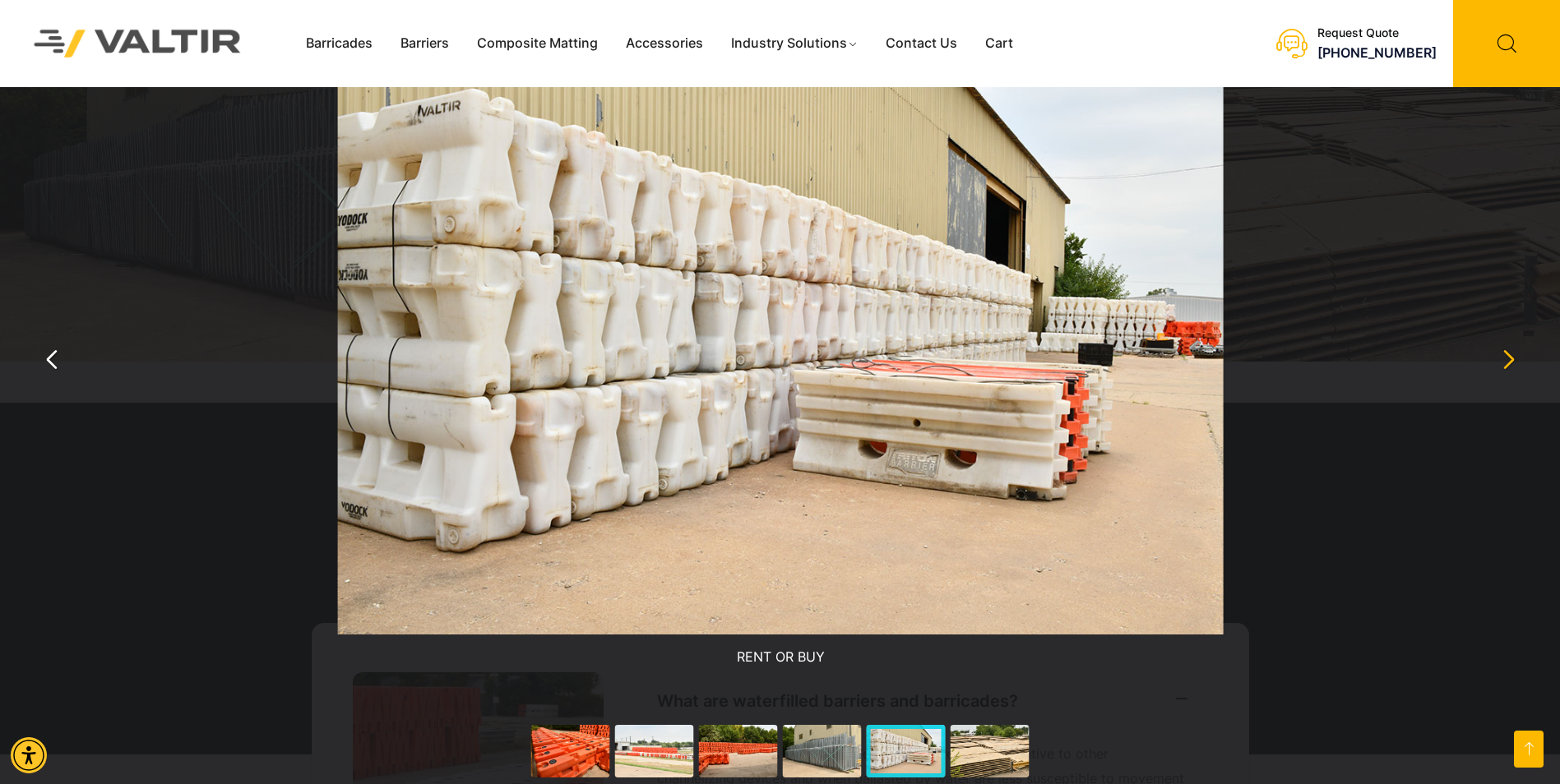
click at [1518, 368] on button "You can close this modal content with the ESC key" at bounding box center [1508, 360] width 40 height 40
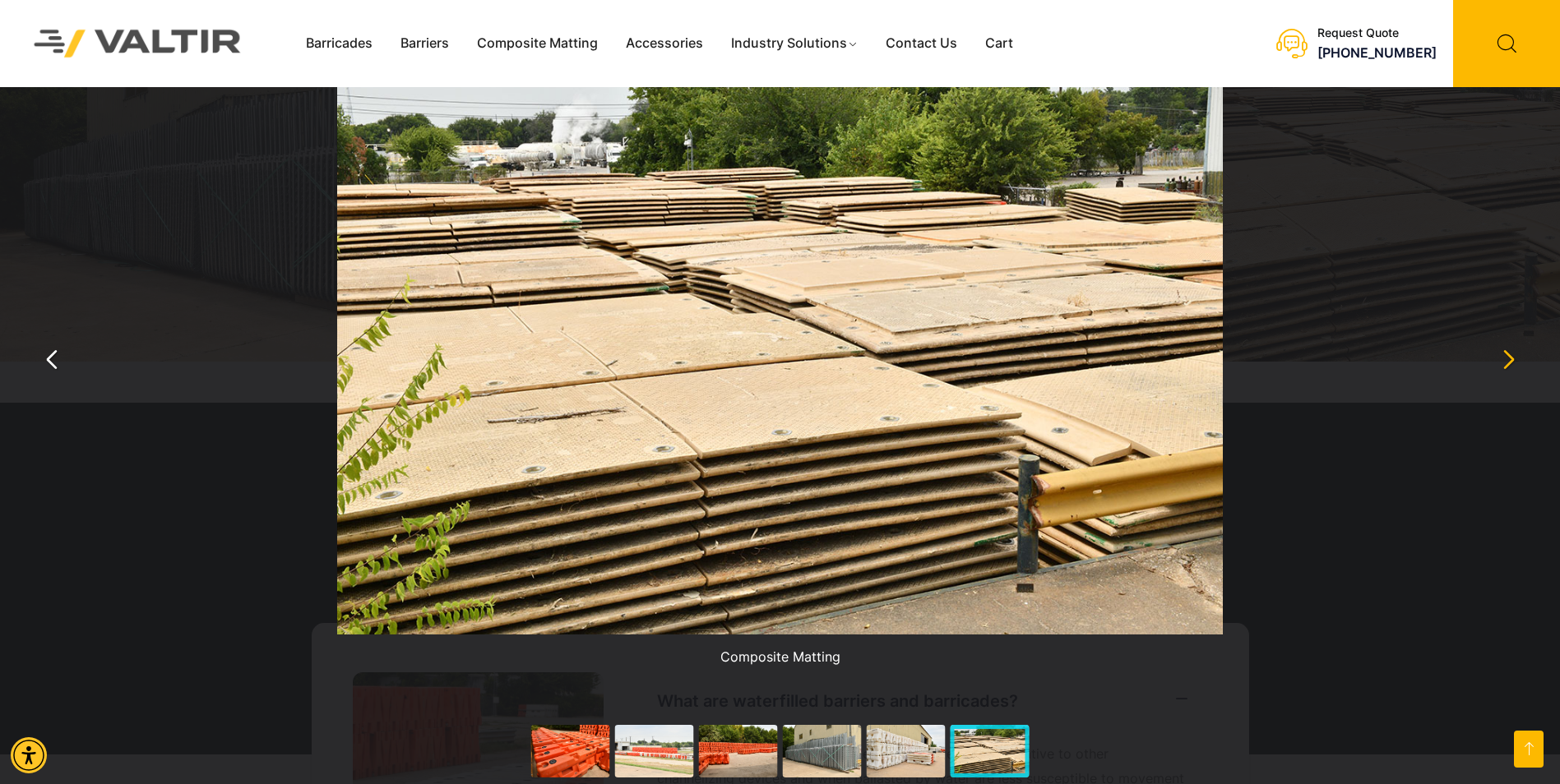
click at [1518, 368] on button "You can close this modal content with the ESC key" at bounding box center [1508, 360] width 40 height 40
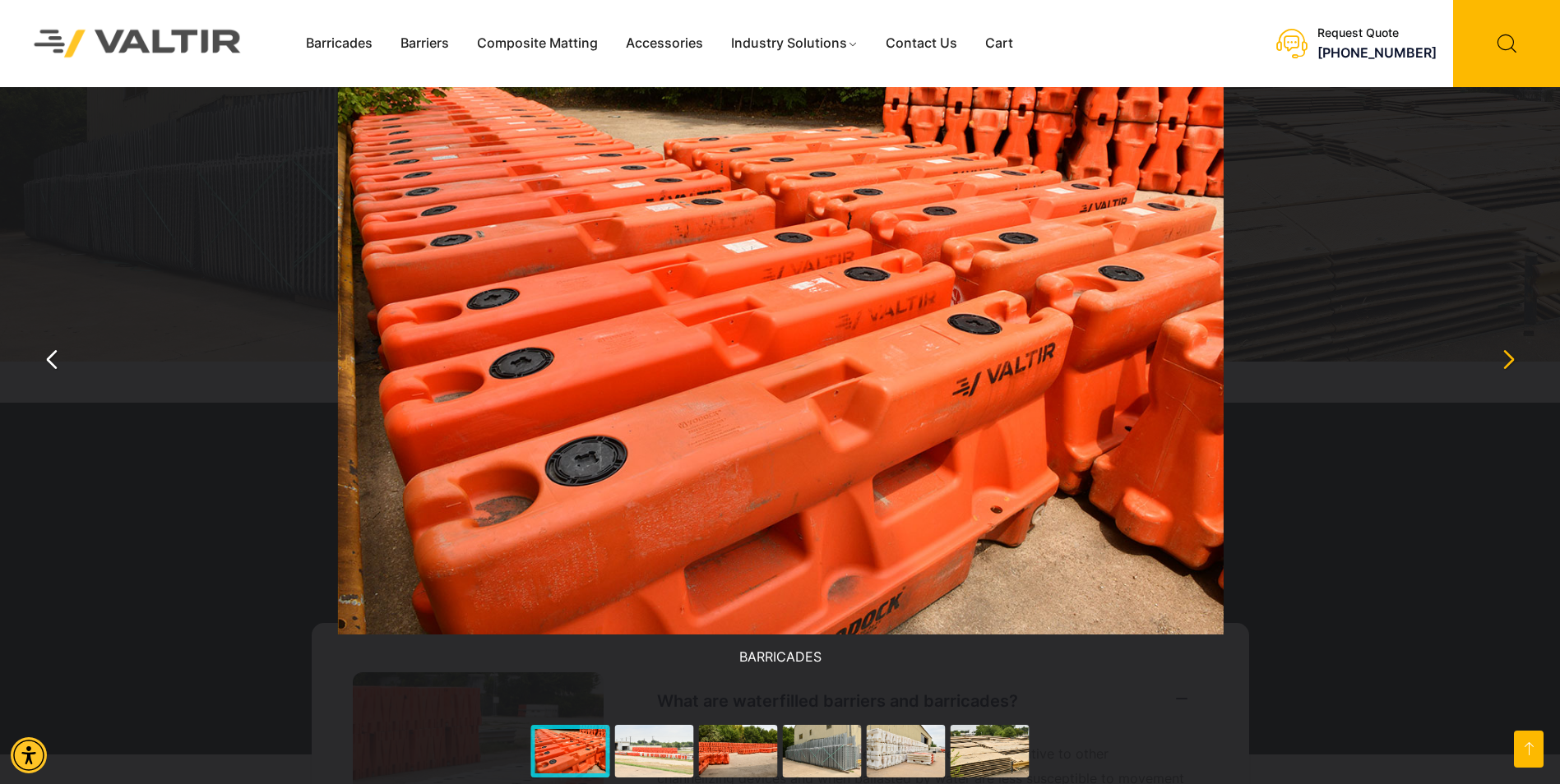
click at [1518, 368] on button "You can close this modal content with the ESC key" at bounding box center [1508, 360] width 40 height 40
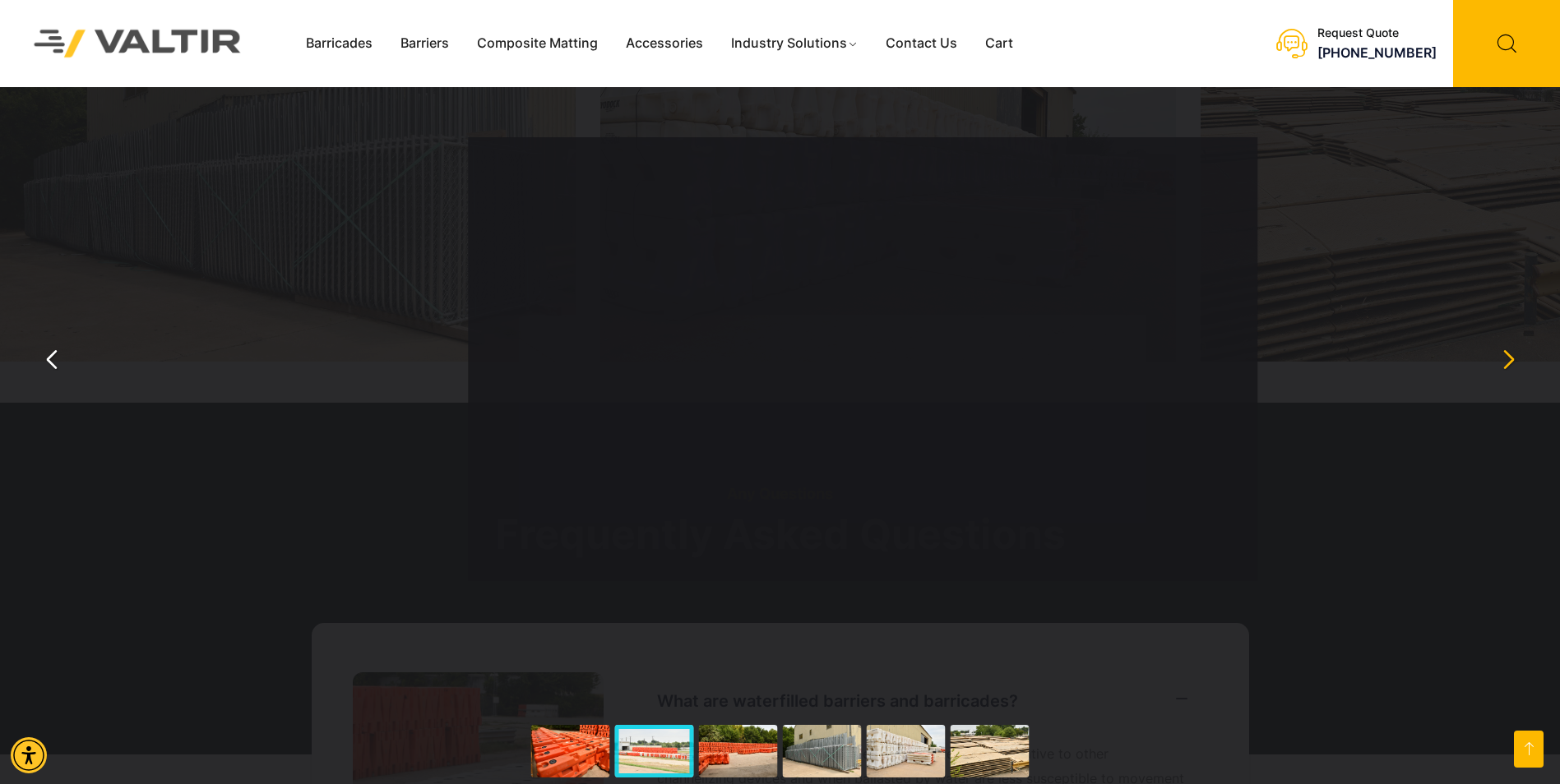
click at [1518, 368] on button "You can close this modal content with the ESC key" at bounding box center [1508, 360] width 40 height 40
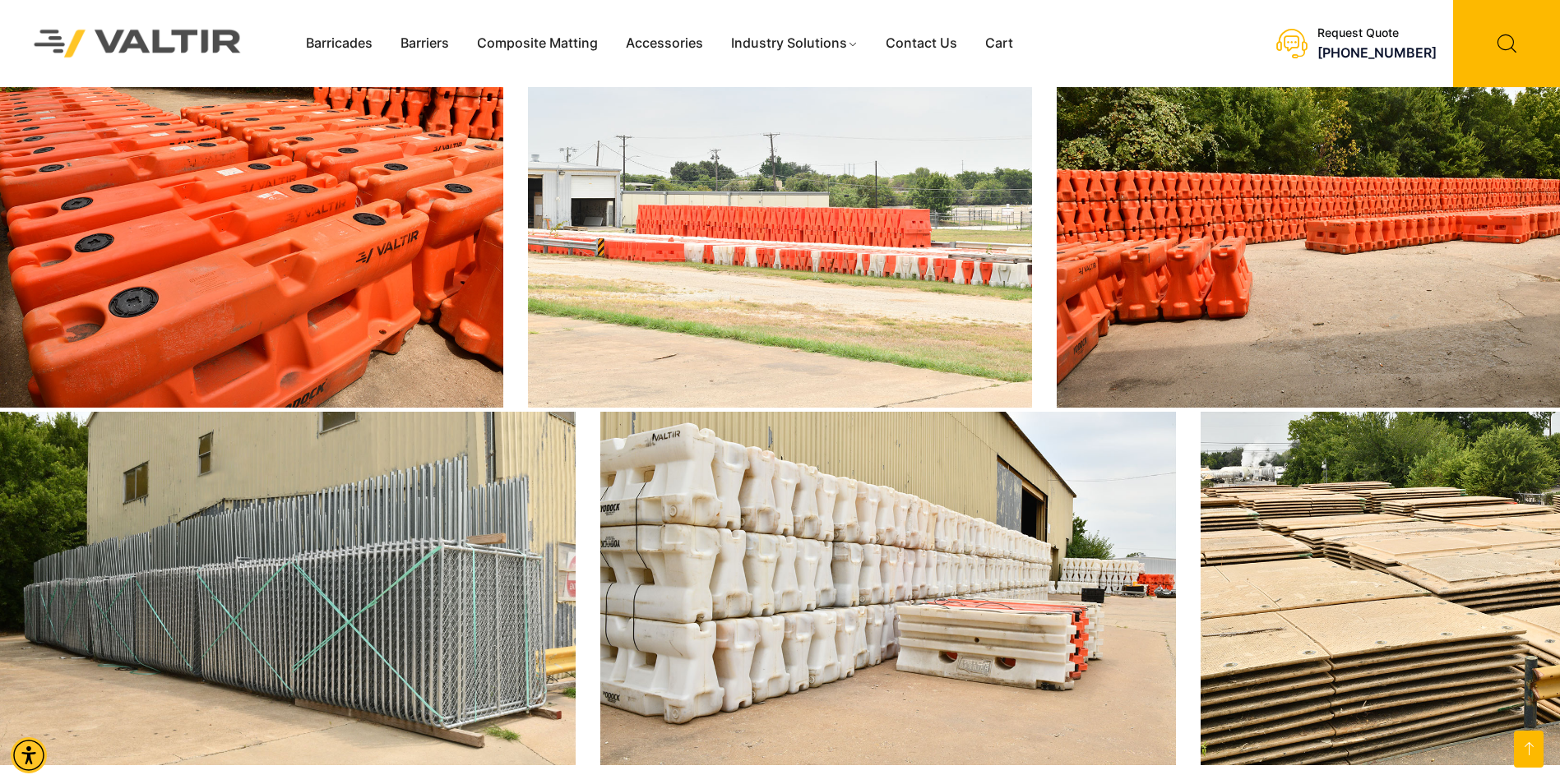
scroll to position [2713, 0]
